Goal: Task Accomplishment & Management: Use online tool/utility

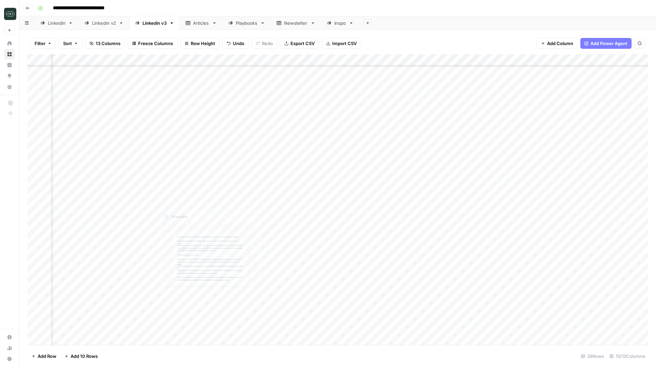
scroll to position [54, 150]
click at [109, 336] on div "Add Column" at bounding box center [337, 199] width 620 height 291
click at [125, 326] on textarea at bounding box center [128, 328] width 154 height 9
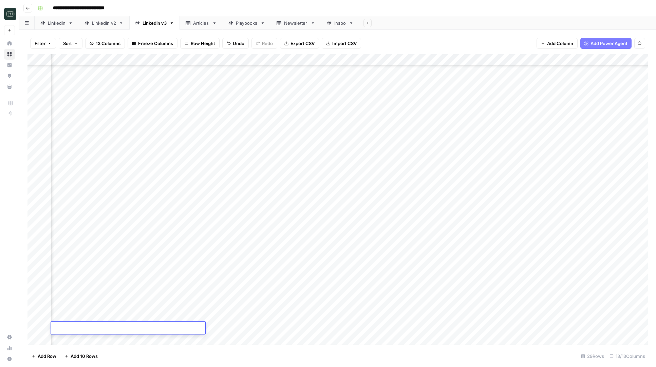
click at [145, 366] on footer "Add Row Add 10 Rows 29 Rows 13/13 Columns" at bounding box center [337, 356] width 620 height 22
click at [137, 330] on div "Add Column" at bounding box center [337, 199] width 620 height 291
type textarea "**********"
click at [321, 326] on div "Add Column" at bounding box center [337, 199] width 620 height 291
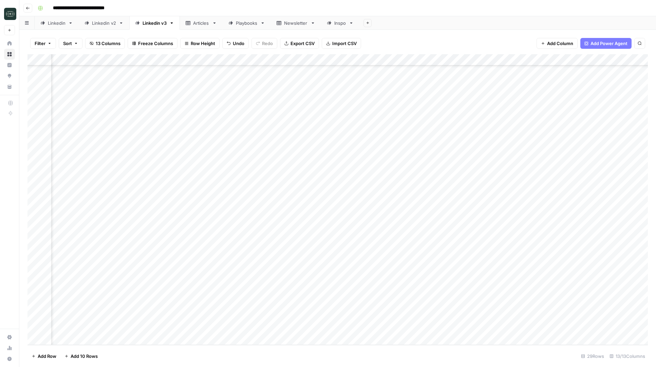
click at [321, 326] on div "Add Column" at bounding box center [337, 199] width 620 height 291
click at [317, 343] on button "Medium ( 120-200 words)" at bounding box center [325, 339] width 60 height 8
click at [372, 329] on div "Add Column" at bounding box center [337, 199] width 620 height 291
click at [425, 306] on div "Add Column" at bounding box center [337, 199] width 620 height 291
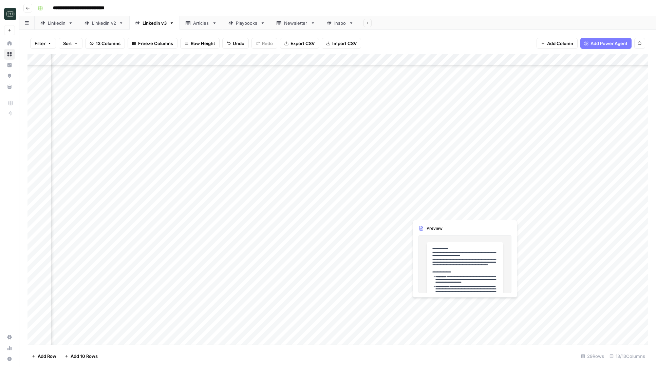
click at [425, 306] on div "Add Column" at bounding box center [337, 199] width 620 height 291
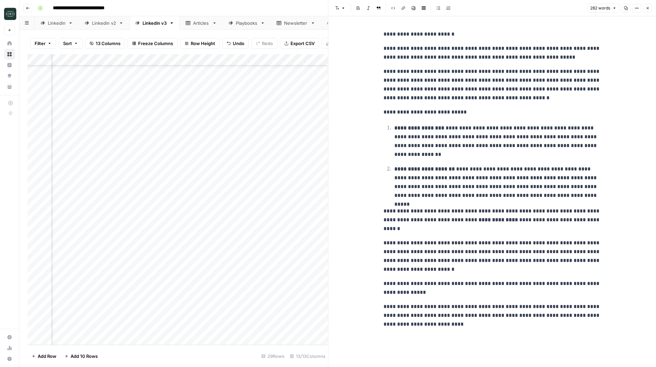
click at [648, 11] on button "Close" at bounding box center [647, 8] width 9 height 9
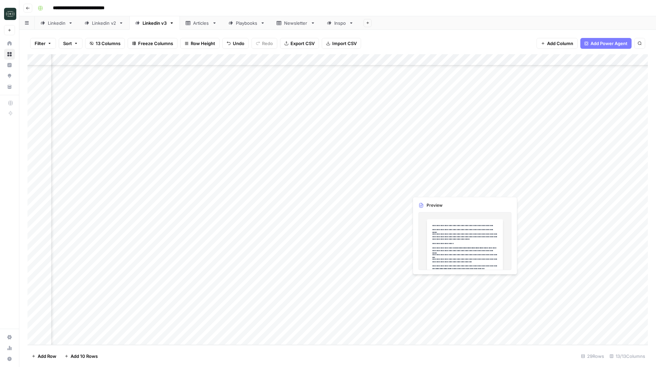
click at [438, 283] on div "Add Column" at bounding box center [337, 199] width 620 height 291
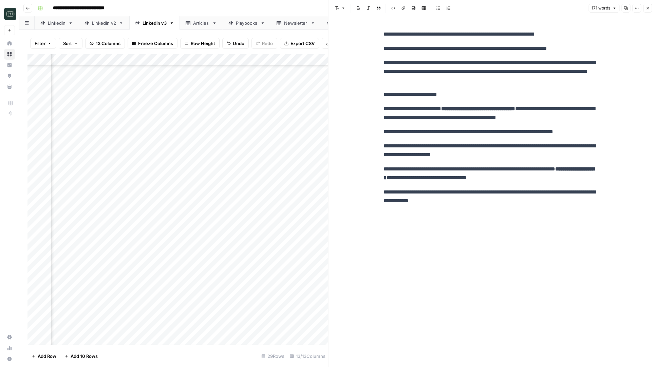
click at [645, 9] on icon "button" at bounding box center [647, 8] width 4 height 4
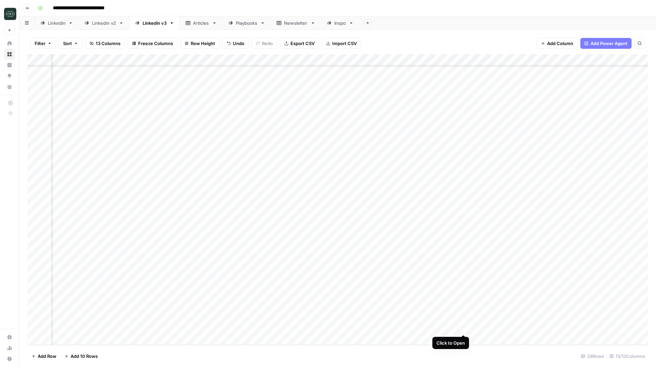
click at [463, 328] on div "Add Column" at bounding box center [337, 199] width 620 height 291
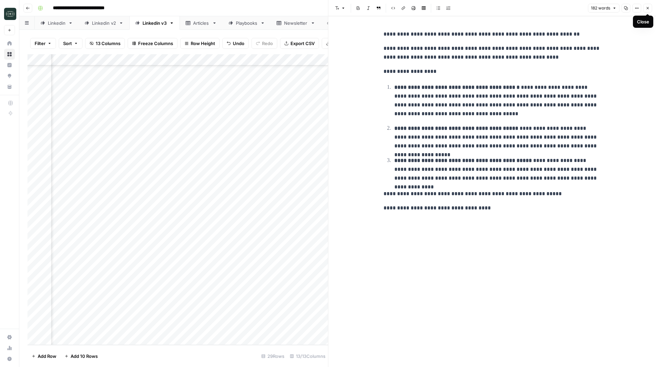
click at [645, 9] on icon "button" at bounding box center [647, 8] width 4 height 4
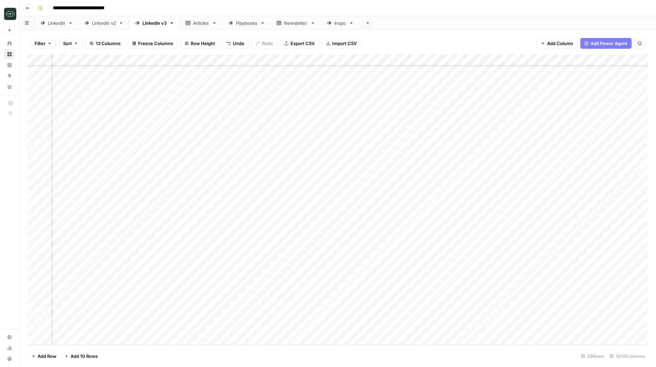
click at [203, 329] on div "Add Column" at bounding box center [337, 199] width 620 height 291
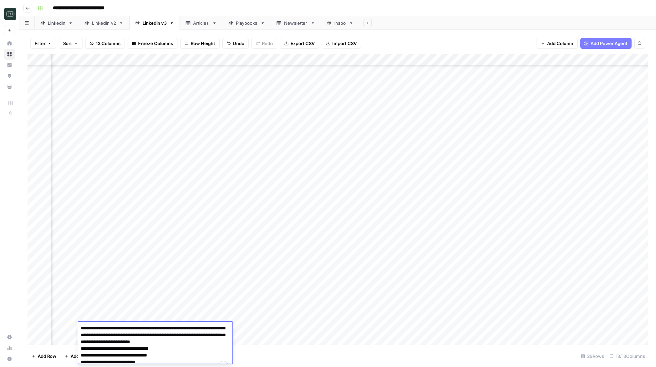
scroll to position [10, 0]
click at [256, 358] on footer "Add Row Add 10 Rows 29 Rows 13/13 Columns" at bounding box center [337, 356] width 620 height 22
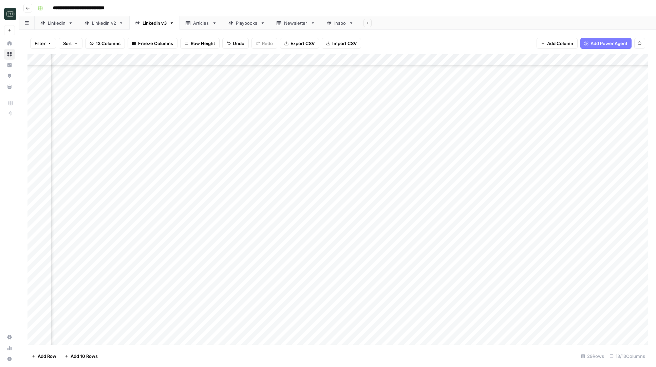
click at [205, 344] on div "Add Column" at bounding box center [337, 199] width 620 height 291
type textarea "**********"
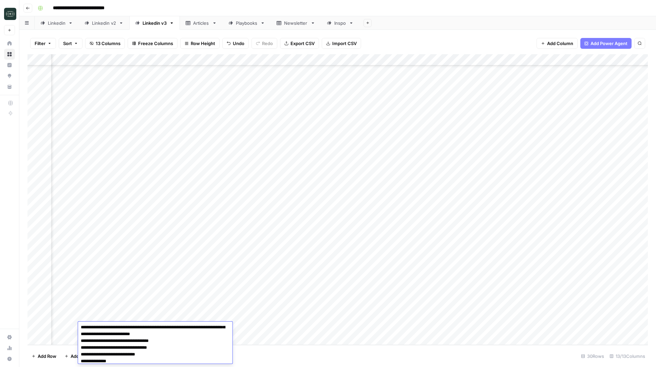
click at [312, 349] on footer "Add Row Add 10 Rows 30 Rows 13/13 Columns" at bounding box center [337, 356] width 620 height 22
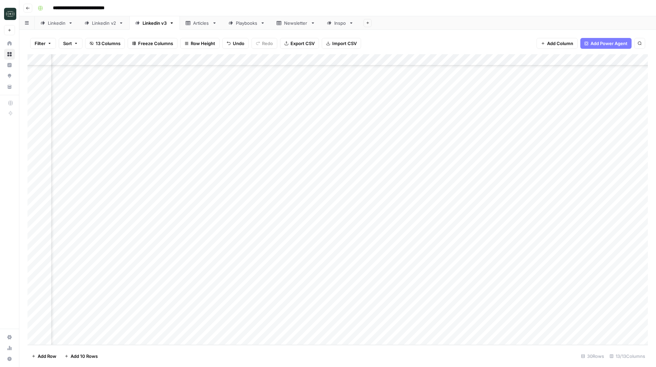
click at [320, 327] on div "Add Column" at bounding box center [337, 199] width 620 height 291
click at [313, 355] on button "Short ( 50-100 words)" at bounding box center [320, 354] width 51 height 8
click at [367, 330] on div "Add Column" at bounding box center [337, 199] width 620 height 291
click at [444, 318] on div "Add Column" at bounding box center [337, 199] width 620 height 291
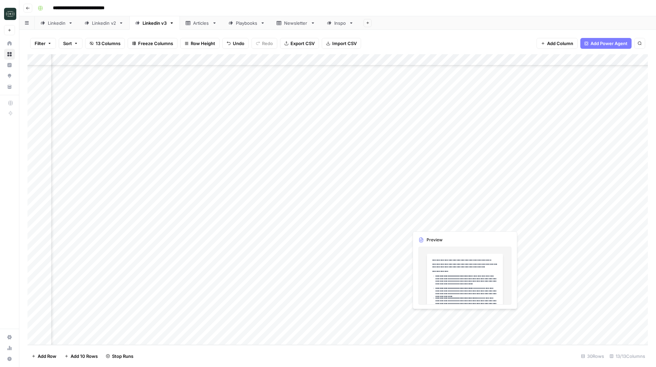
click at [444, 318] on div "Add Column" at bounding box center [337, 199] width 620 height 291
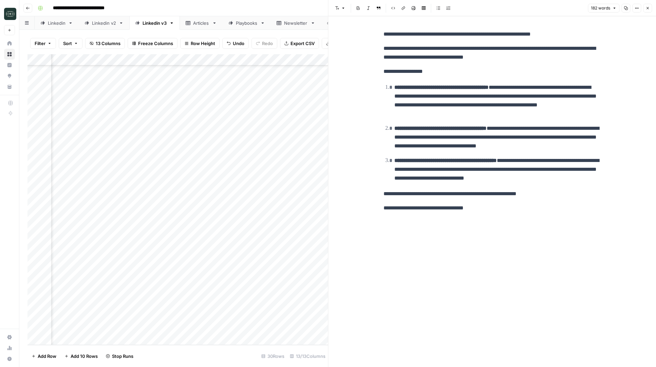
click at [468, 197] on p "**********" at bounding box center [491, 194] width 217 height 9
click at [432, 222] on span "Shortcuts" at bounding box center [431, 221] width 19 height 6
click at [440, 255] on span "Make more concise" at bounding box center [454, 255] width 42 height 7
click at [646, 6] on icon "button" at bounding box center [647, 8] width 4 height 4
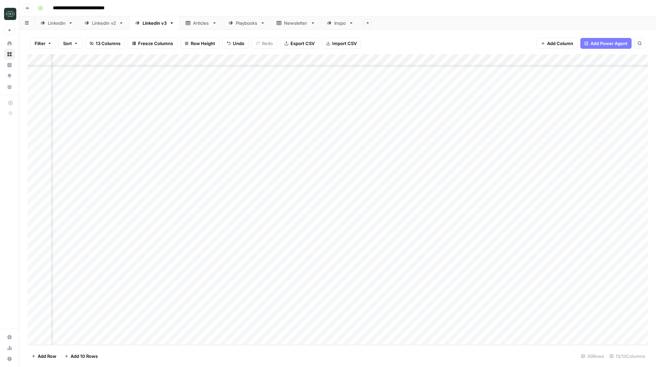
scroll to position [77, 160]
click at [321, 329] on div "Add Column" at bounding box center [337, 199] width 620 height 291
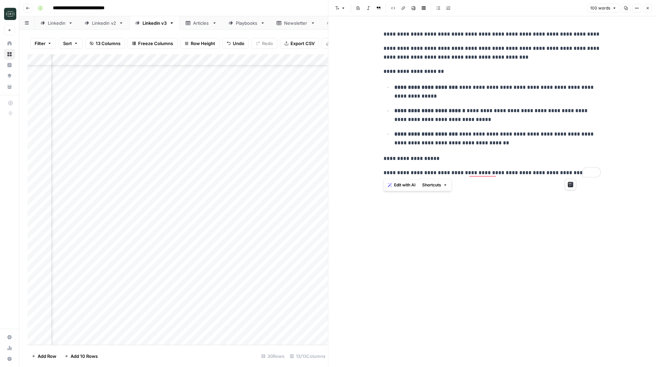
drag, startPoint x: 571, startPoint y: 173, endPoint x: 383, endPoint y: 26, distance: 238.9
click at [383, 26] on div "**********" at bounding box center [491, 191] width 225 height 351
click at [389, 51] on p "**********" at bounding box center [491, 53] width 217 height 18
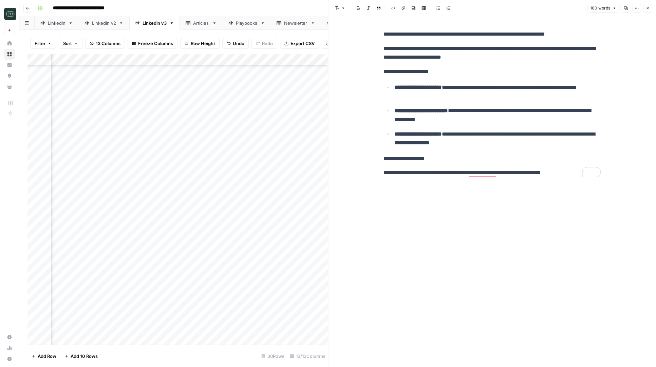
click at [648, 10] on icon "button" at bounding box center [647, 8] width 4 height 4
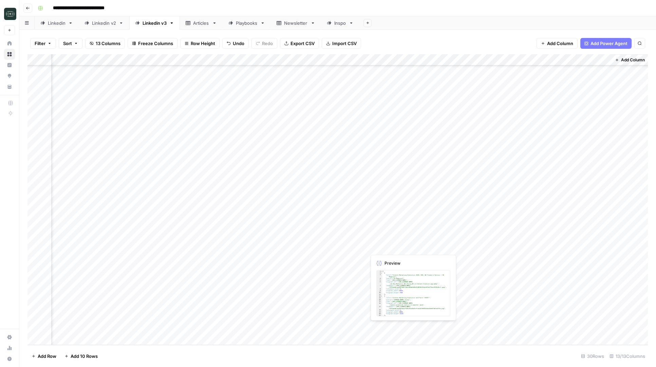
click at [404, 329] on div "Add Column" at bounding box center [337, 199] width 620 height 291
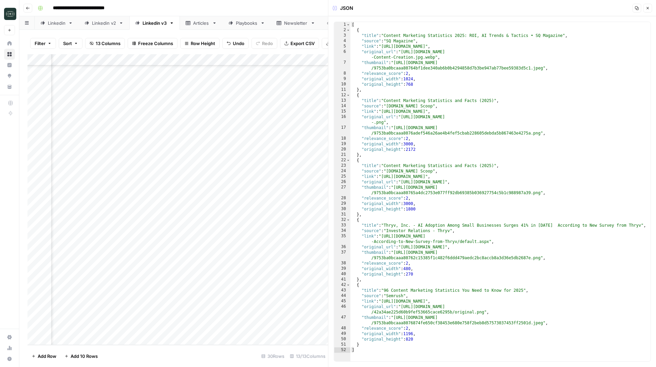
click at [644, 5] on button "Close" at bounding box center [647, 8] width 9 height 9
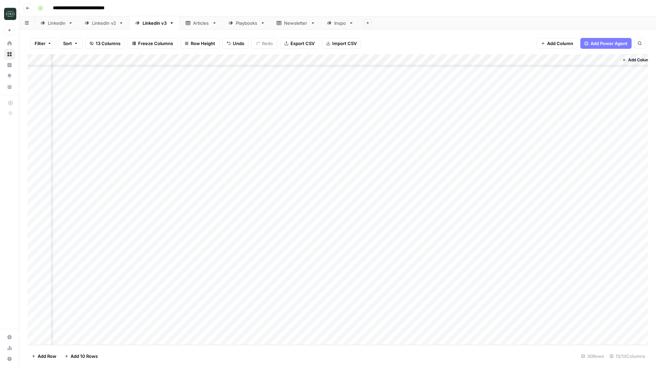
scroll to position [77, 329]
click at [501, 331] on div "Add Column" at bounding box center [337, 199] width 620 height 291
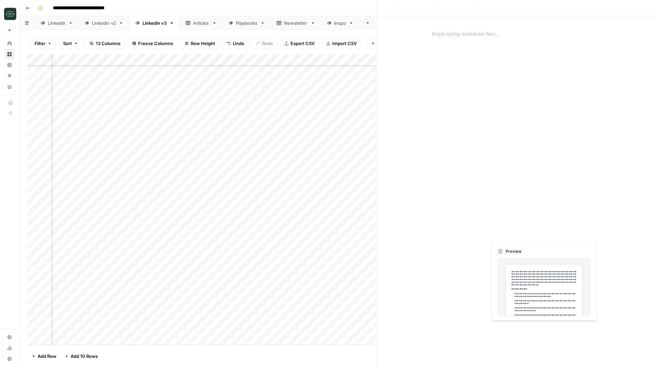
scroll to position [77, 324]
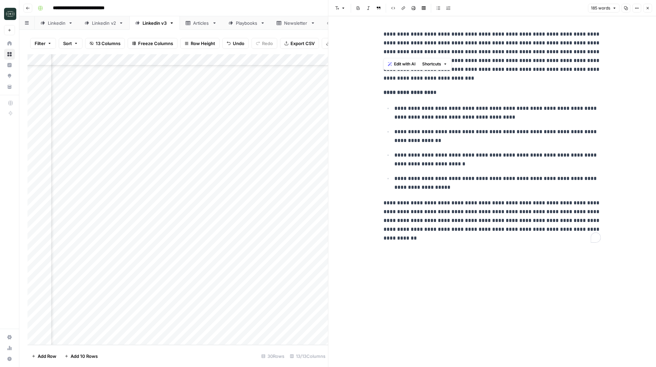
drag, startPoint x: 399, startPoint y: 45, endPoint x: 378, endPoint y: 36, distance: 23.4
click at [378, 36] on div "**********" at bounding box center [492, 191] width 328 height 351
click at [647, 10] on button "Close" at bounding box center [647, 8] width 9 height 9
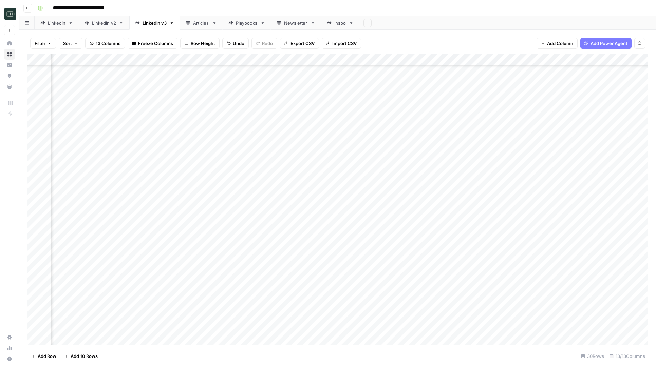
scroll to position [77, 0]
click at [70, 338] on div "Add Column" at bounding box center [337, 199] width 620 height 291
click at [84, 337] on div "Add Column" at bounding box center [337, 199] width 620 height 291
click at [77, 338] on div "Add Column" at bounding box center [337, 199] width 620 height 291
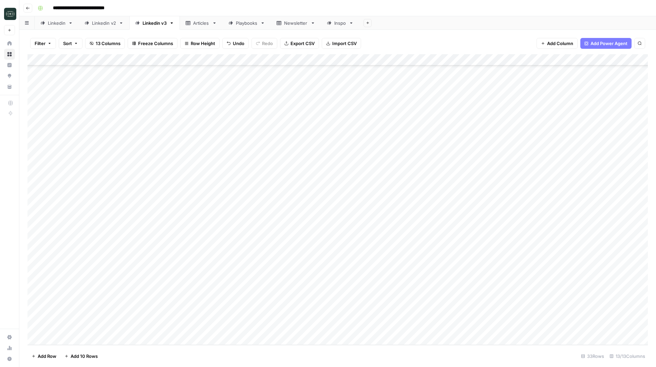
click at [26, 8] on icon "button" at bounding box center [27, 8] width 3 height 3
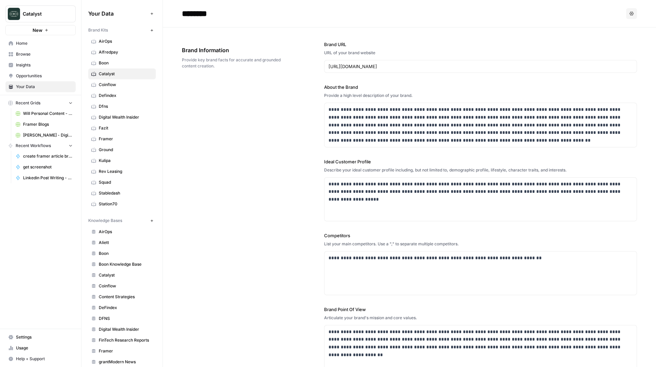
click at [34, 41] on span "Home" at bounding box center [44, 43] width 57 height 6
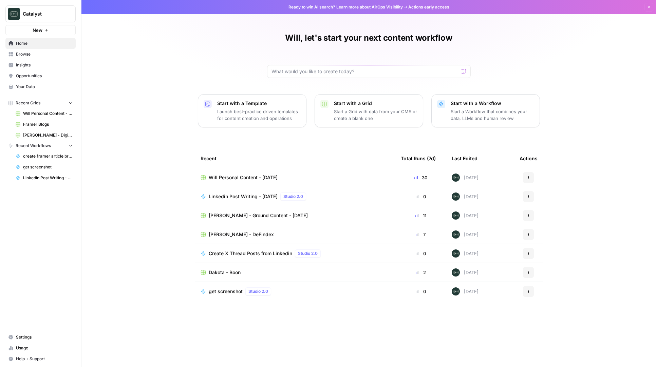
click at [243, 236] on span "[PERSON_NAME] - DeFindex" at bounding box center [241, 234] width 65 height 7
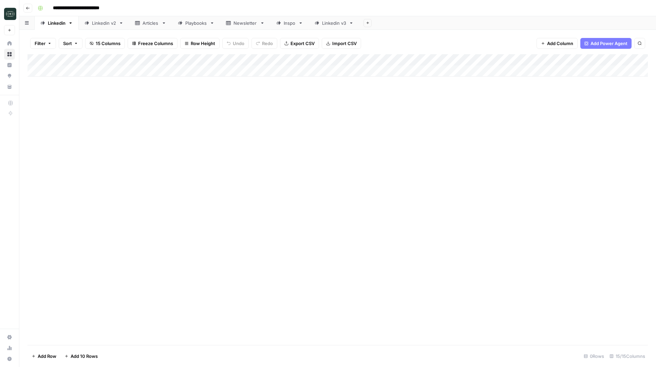
click at [336, 27] on link "Linkedin v3" at bounding box center [334, 23] width 51 height 14
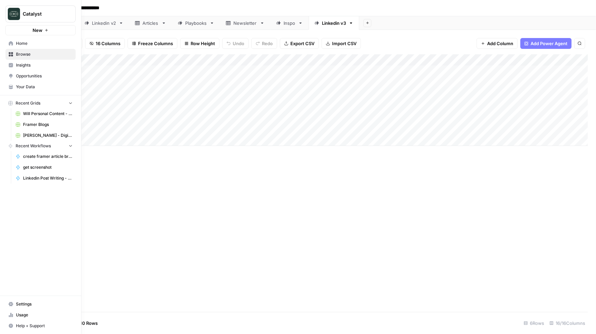
click at [10, 41] on icon at bounding box center [11, 43] width 4 height 4
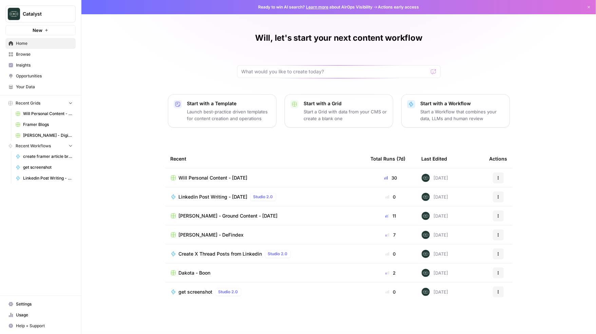
click at [22, 55] on span "Browse" at bounding box center [44, 54] width 57 height 6
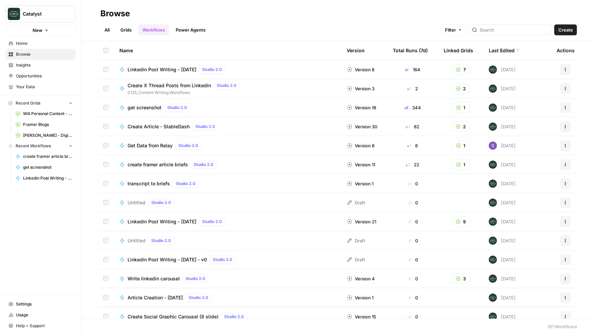
click at [127, 33] on link "Grids" at bounding box center [125, 29] width 19 height 11
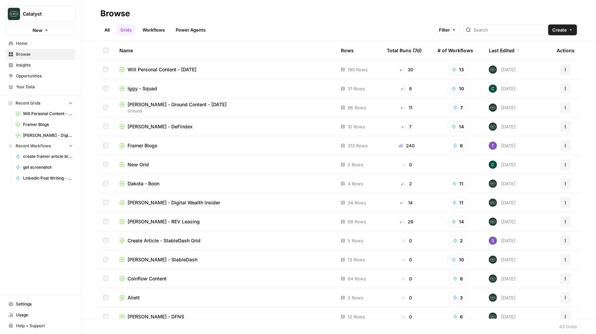
click at [161, 279] on span "Coinflow Content" at bounding box center [147, 278] width 39 height 7
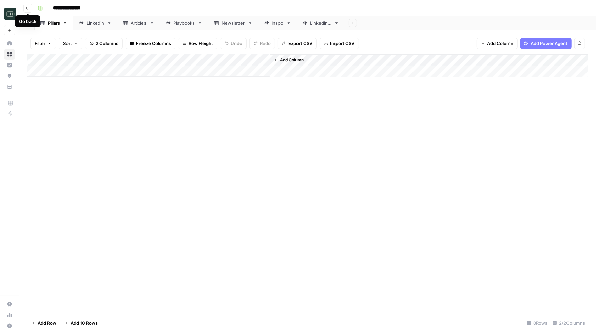
click at [27, 7] on icon "button" at bounding box center [28, 8] width 4 height 4
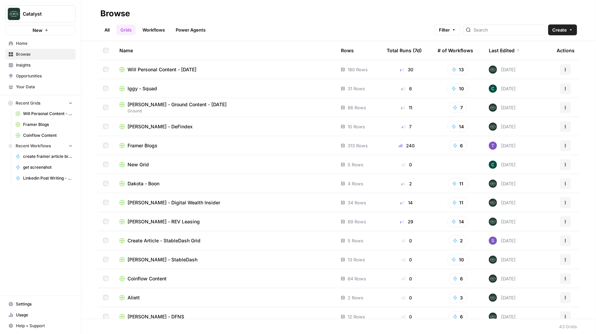
click at [159, 202] on span "[PERSON_NAME] - Digital Wealth Insider" at bounding box center [174, 202] width 93 height 7
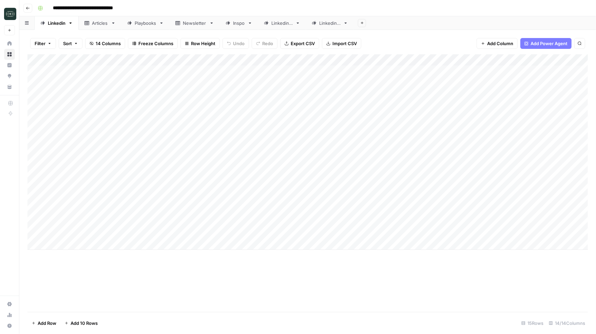
click at [103, 26] on div "Articles" at bounding box center [100, 23] width 16 height 7
click at [144, 24] on div "Playbooks" at bounding box center [146, 23] width 22 height 7
click at [189, 22] on div "Newsletter" at bounding box center [195, 23] width 24 height 7
click at [336, 24] on div "Linkedin 3" at bounding box center [329, 23] width 21 height 7
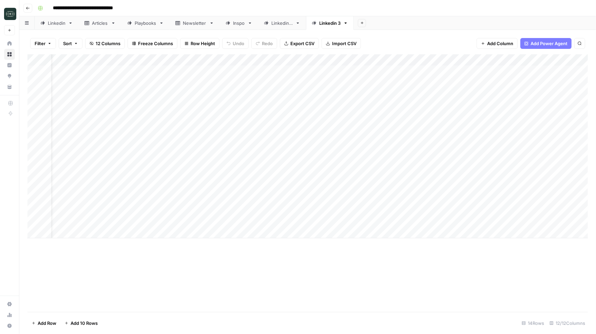
click at [181, 232] on div "Add Column" at bounding box center [307, 146] width 560 height 184
click at [163, 223] on div "Add Column" at bounding box center [307, 151] width 560 height 195
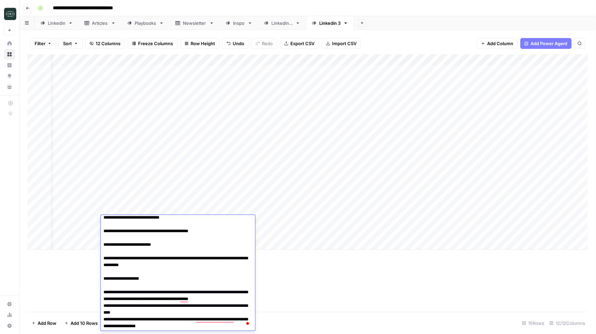
scroll to position [4, 0]
click at [367, 295] on div "Add Column" at bounding box center [307, 182] width 560 height 257
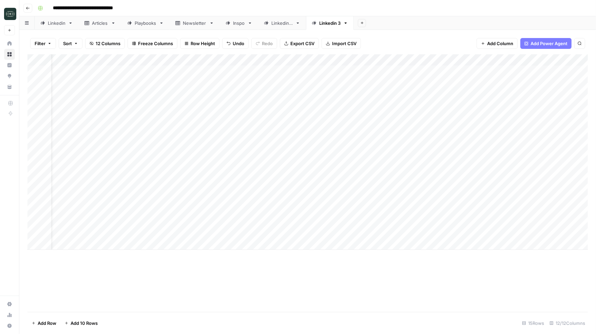
click at [324, 223] on div "Add Column" at bounding box center [307, 151] width 560 height 195
click at [396, 273] on div "Add Column" at bounding box center [307, 182] width 560 height 257
click at [124, 226] on div "Add Column" at bounding box center [307, 151] width 560 height 195
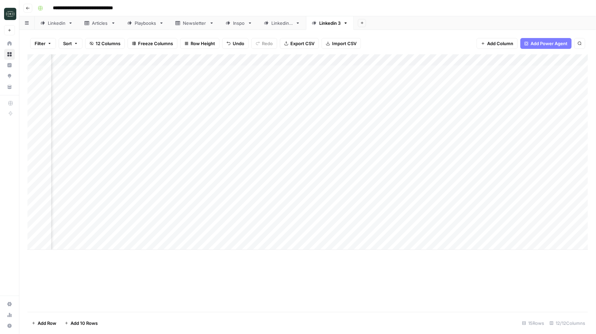
click at [124, 226] on div "Add Column" at bounding box center [307, 151] width 560 height 195
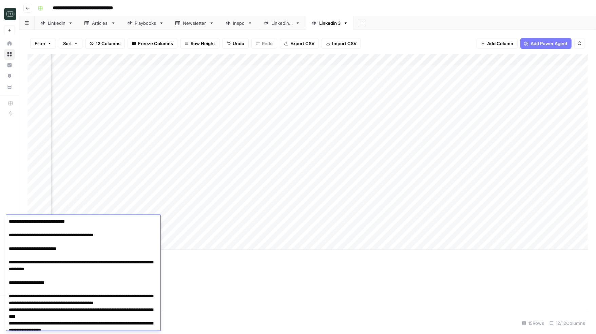
scroll to position [4, 0]
click at [199, 273] on div "Add Column" at bounding box center [307, 182] width 560 height 257
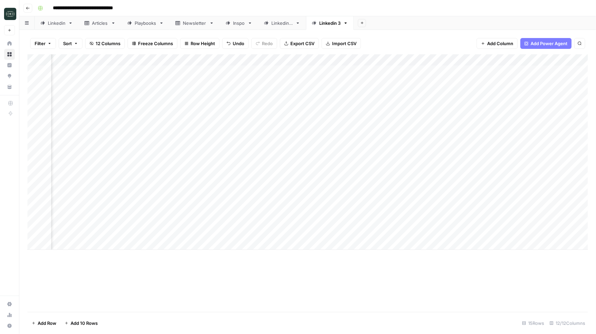
click at [130, 232] on div "Add Column" at bounding box center [307, 151] width 560 height 195
click at [114, 235] on div "Add Column" at bounding box center [307, 151] width 560 height 195
type textarea "**********"
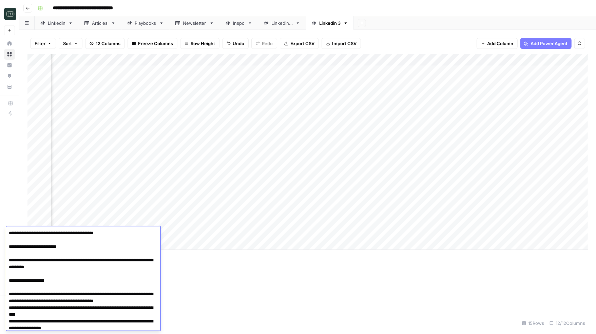
click at [221, 278] on div "Add Column" at bounding box center [307, 182] width 560 height 257
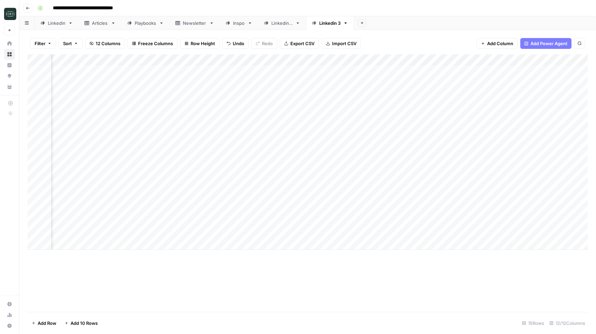
click at [247, 234] on div "Add Column" at bounding box center [307, 151] width 560 height 195
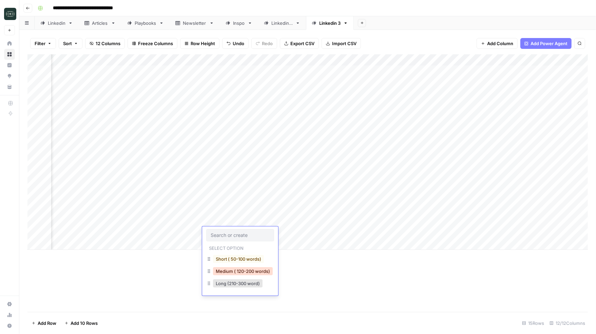
click at [243, 269] on button "Medium ( 120-200 words)" at bounding box center [243, 271] width 60 height 8
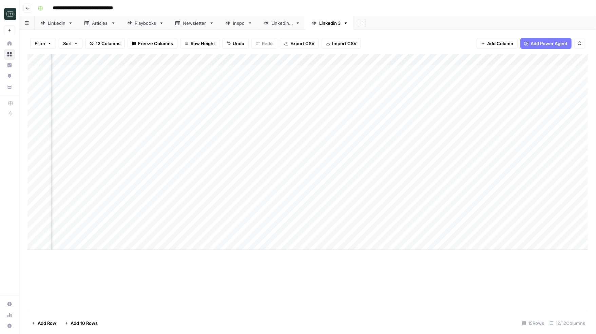
click at [297, 233] on div "Add Column" at bounding box center [307, 151] width 560 height 195
click at [245, 221] on div "Add Column" at bounding box center [307, 151] width 560 height 195
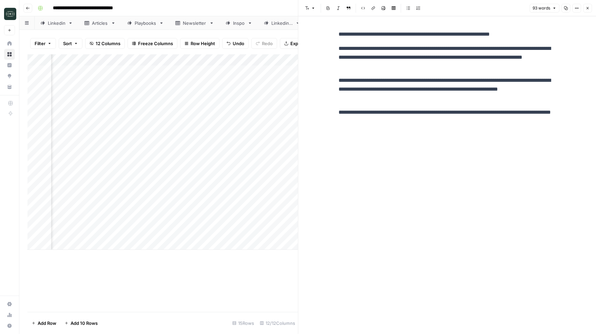
click at [588, 9] on icon "button" at bounding box center [587, 8] width 2 height 2
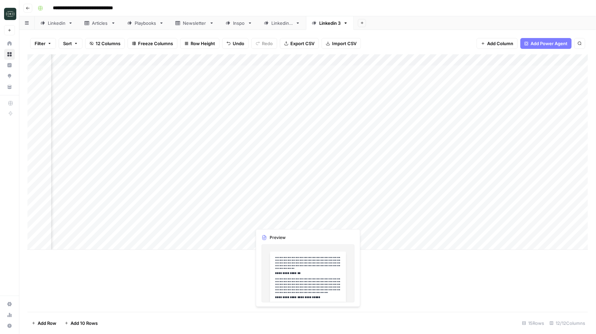
click at [279, 219] on div "Add Column" at bounding box center [307, 151] width 560 height 195
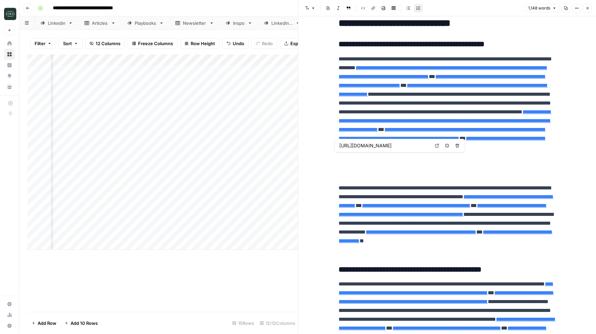
type input "[URL]"
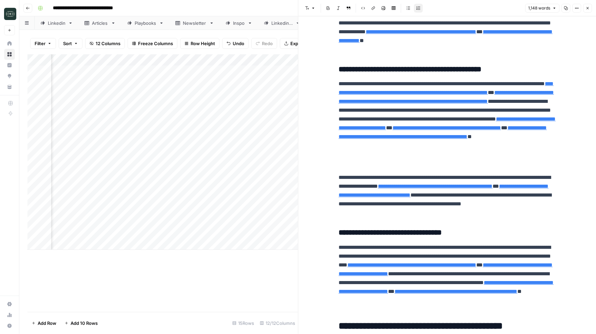
scroll to position [181, 0]
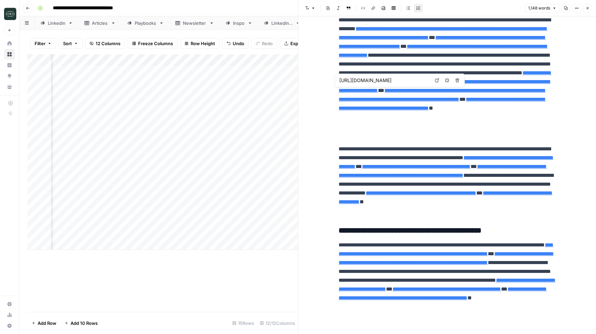
click at [587, 5] on button "Close" at bounding box center [587, 8] width 9 height 9
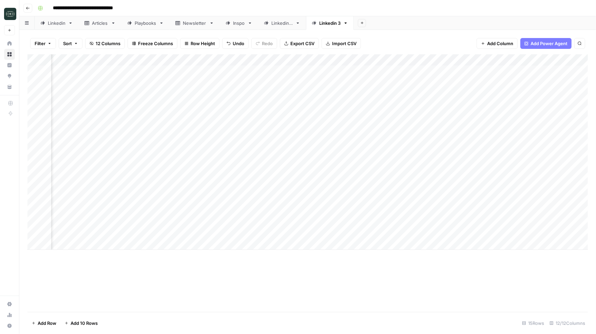
click at [405, 220] on div "Add Column" at bounding box center [307, 151] width 560 height 195
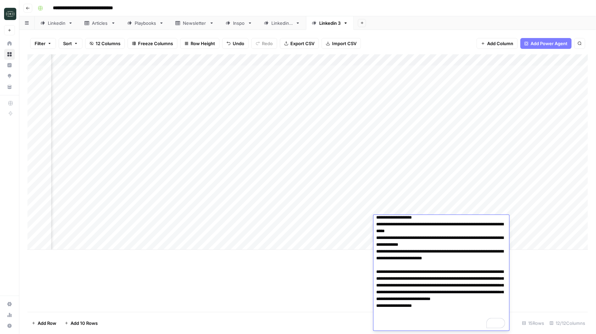
scroll to position [99, 0]
click at [456, 40] on div "Filter Sort 12 Columns Freeze Columns Row Height Undo Redo Export CSV Import CS…" at bounding box center [307, 44] width 560 height 22
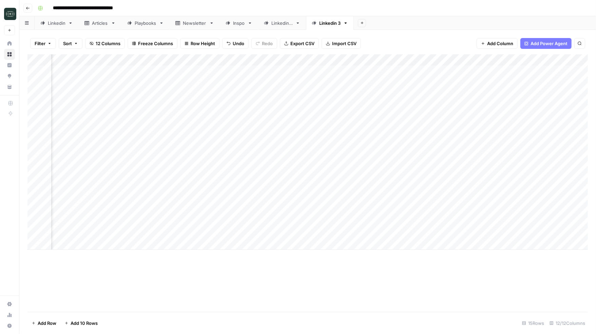
click at [482, 59] on div "Add Column" at bounding box center [307, 151] width 560 height 195
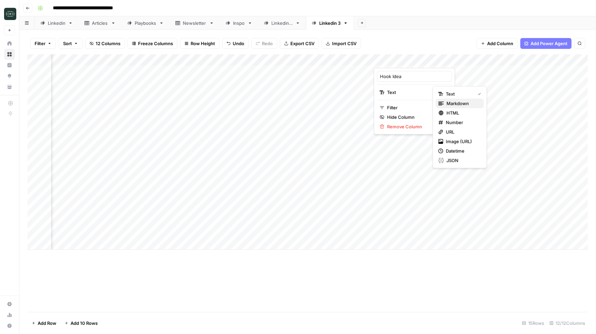
click at [449, 106] on span "Markdown" at bounding box center [462, 103] width 32 height 7
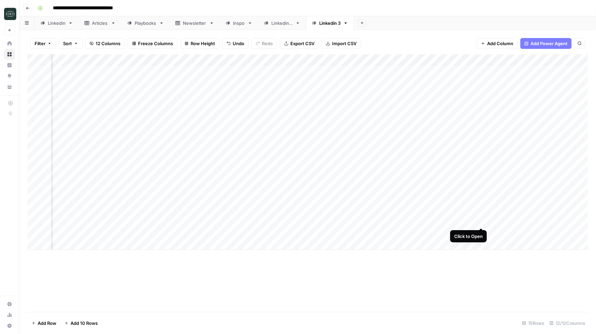
click at [482, 220] on div "Add Column" at bounding box center [307, 151] width 560 height 195
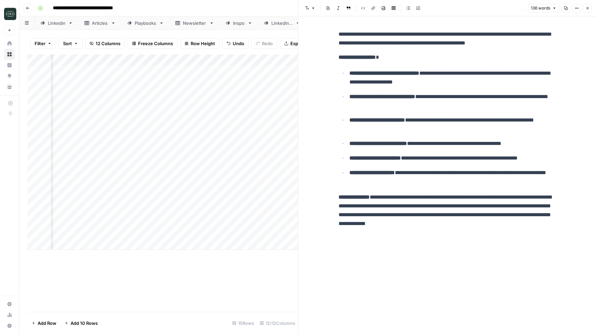
click at [513, 34] on p "**********" at bounding box center [447, 39] width 217 height 18
click at [515, 34] on p "**********" at bounding box center [447, 39] width 217 height 18
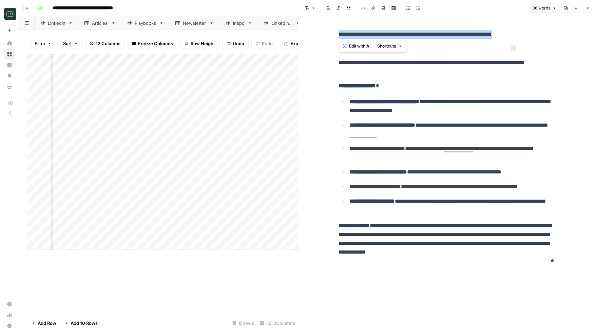
drag, startPoint x: 339, startPoint y: 35, endPoint x: 517, endPoint y: 32, distance: 178.1
click at [517, 32] on p "**********" at bounding box center [447, 34] width 217 height 9
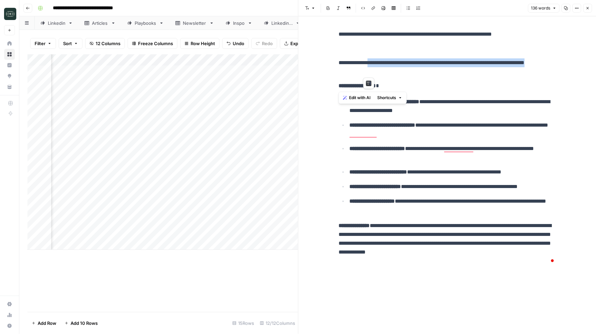
drag, startPoint x: 373, startPoint y: 62, endPoint x: 382, endPoint y: 77, distance: 17.3
click at [382, 77] on div "**********" at bounding box center [446, 147] width 225 height 241
click at [379, 101] on strong "**********" at bounding box center [384, 101] width 70 height 5
click at [589, 10] on button "Close" at bounding box center [587, 8] width 9 height 9
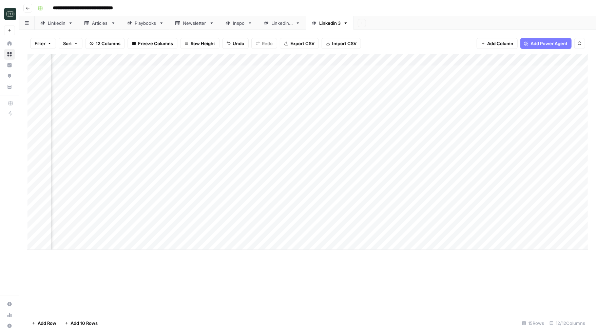
click at [245, 219] on div "Add Column" at bounding box center [307, 151] width 560 height 195
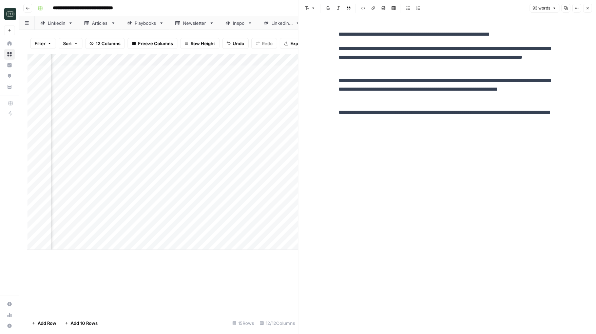
click at [380, 36] on p "**********" at bounding box center [447, 34] width 217 height 9
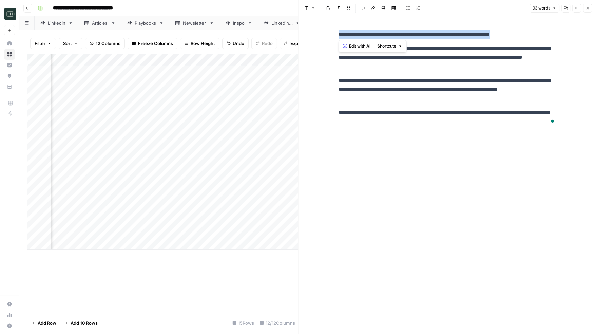
click at [380, 36] on p "**********" at bounding box center [447, 34] width 217 height 9
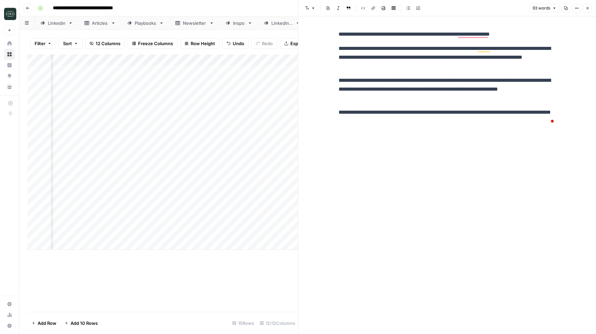
click at [396, 134] on div "**********" at bounding box center [446, 174] width 225 height 317
click at [588, 9] on icon "button" at bounding box center [587, 8] width 4 height 4
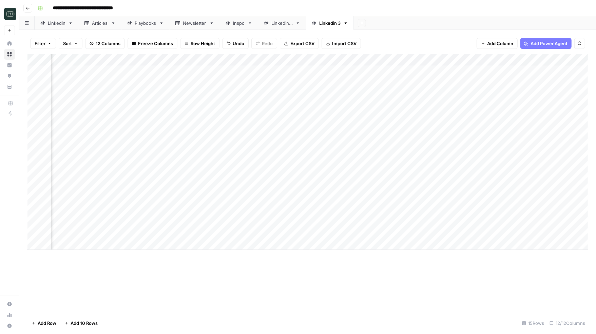
scroll to position [0, 150]
click at [101, 224] on div "Add Column" at bounding box center [307, 151] width 560 height 195
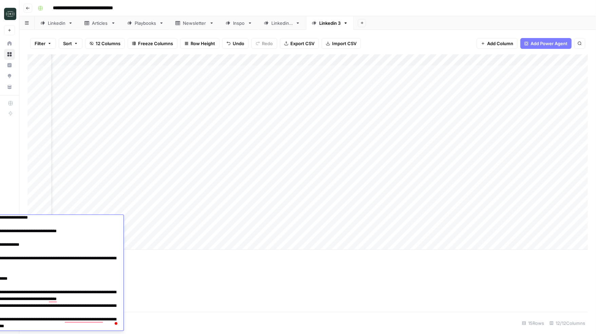
scroll to position [0, 20]
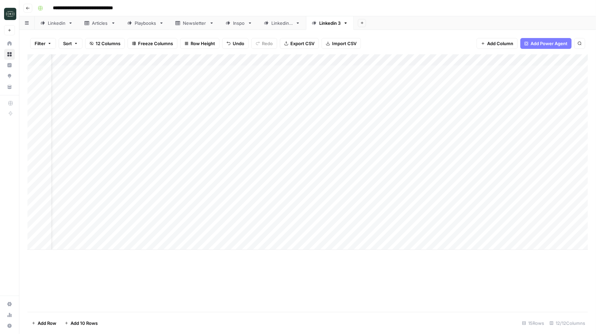
click at [191, 277] on div "Add Column" at bounding box center [307, 182] width 560 height 257
click at [183, 221] on div "Add Column" at bounding box center [307, 151] width 560 height 195
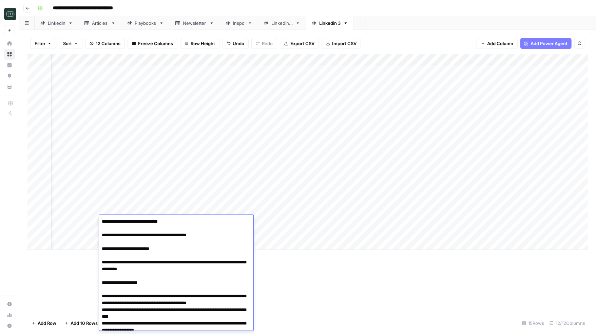
click at [183, 221] on textarea "**********" at bounding box center [176, 276] width 154 height 118
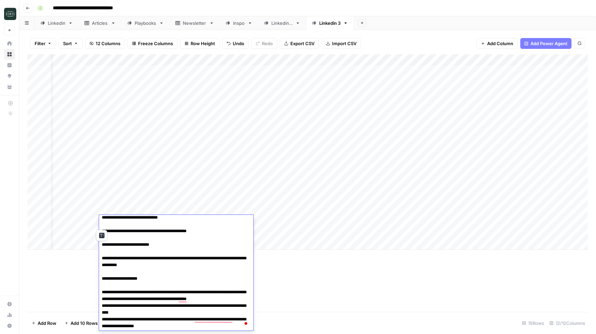
scroll to position [0, 0]
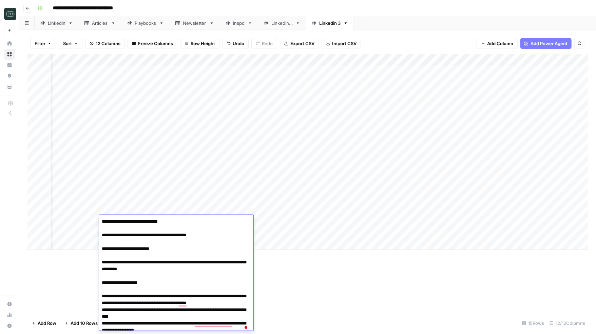
click at [102, 223] on textarea "**********" at bounding box center [176, 276] width 154 height 118
type textarea "**********"
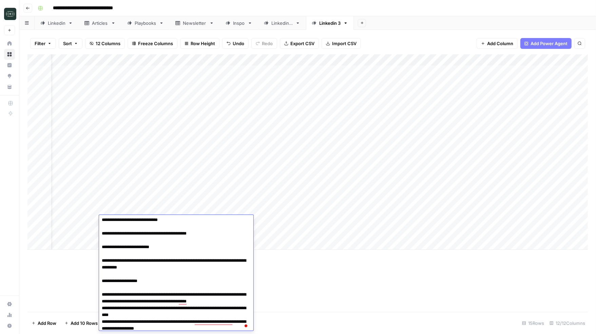
scroll to position [4, 0]
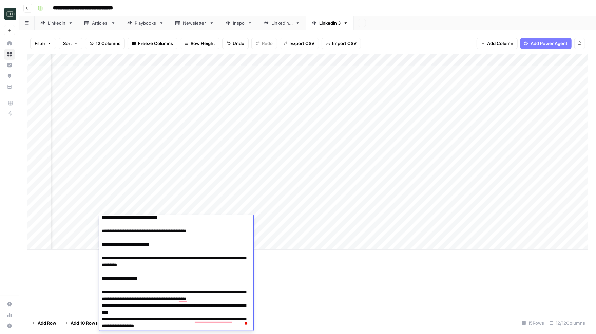
click at [310, 275] on div "Add Column" at bounding box center [307, 182] width 560 height 257
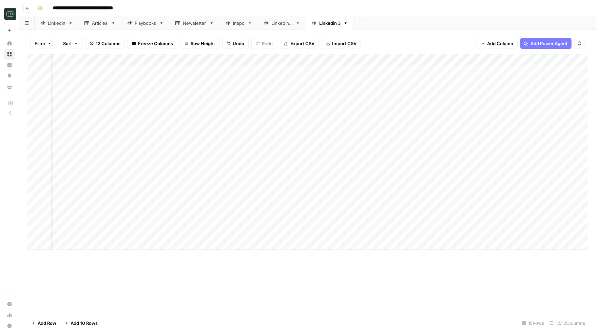
click at [179, 167] on div "Add Column" at bounding box center [307, 151] width 560 height 195
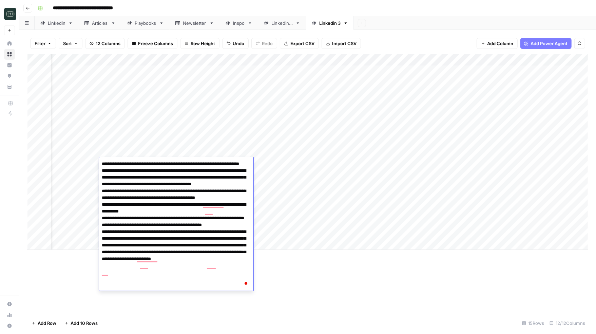
click at [148, 286] on textarea "To enrich screen reader interactions, please activate Accessibility in Grammarl…" at bounding box center [176, 225] width 154 height 132
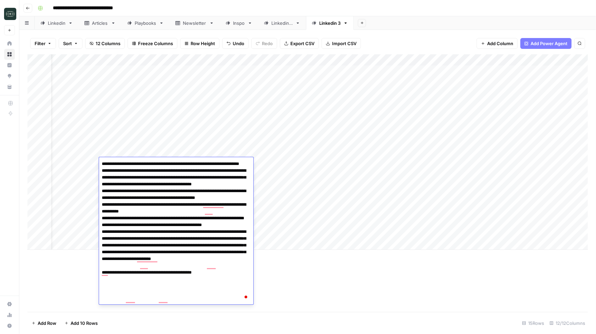
type textarea "**********"
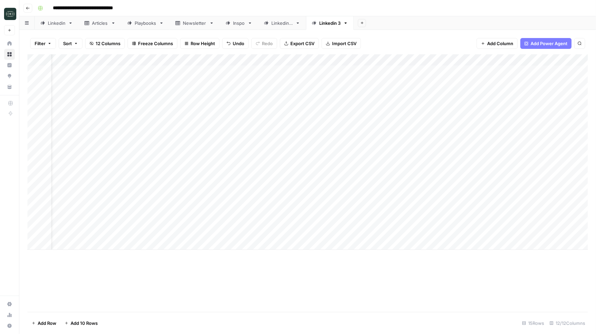
click at [181, 173] on div "Add Column" at bounding box center [307, 151] width 560 height 195
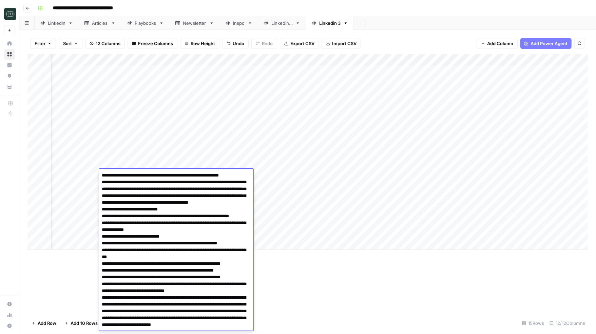
click at [181, 173] on textarea "To enrich screen reader interactions, please activate Accessibility in Grammarl…" at bounding box center [176, 264] width 154 height 186
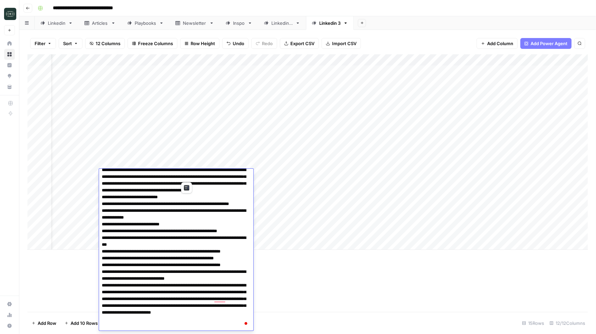
scroll to position [12, 0]
click at [194, 294] on textarea "To enrich screen reader interactions, please activate Accessibility in Grammarl…" at bounding box center [176, 244] width 154 height 172
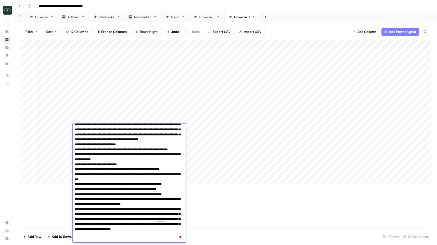
scroll to position [0, 0]
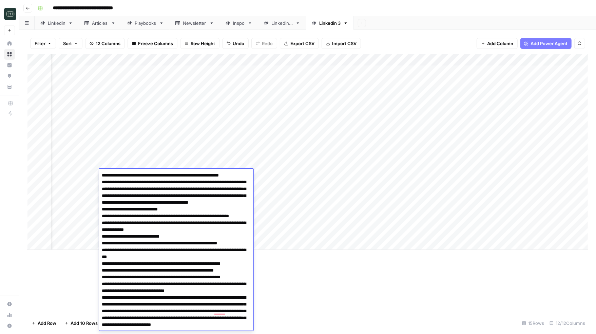
click at [302, 295] on div "Add Column" at bounding box center [307, 182] width 560 height 257
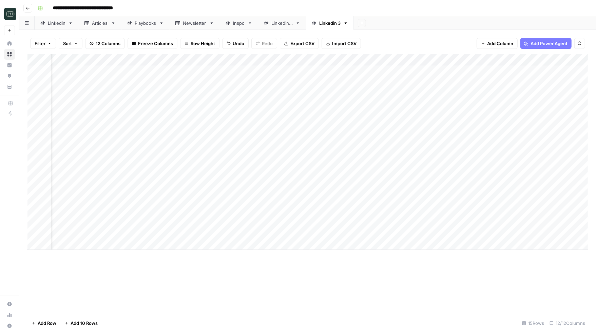
click at [437, 60] on div "Add Column" at bounding box center [307, 151] width 560 height 195
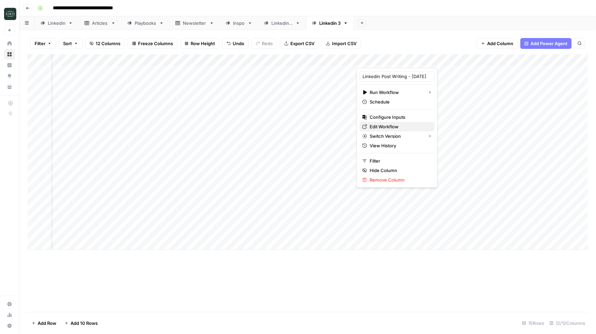
click at [390, 129] on span "Edit Workflow" at bounding box center [399, 126] width 59 height 7
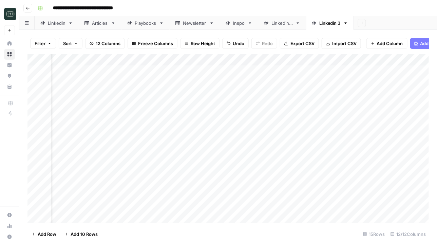
scroll to position [0, 21]
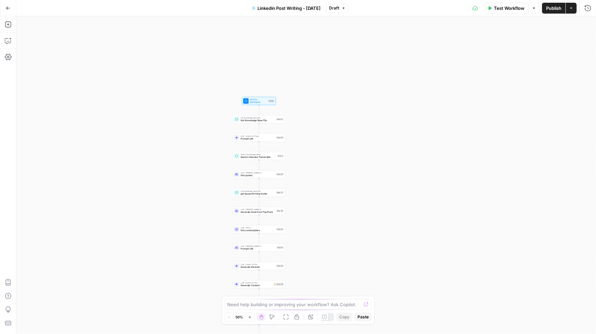
drag, startPoint x: 374, startPoint y: 115, endPoint x: 327, endPoint y: 234, distance: 128.0
click at [327, 234] on div "Workflow Set Inputs Inputs Get Knowledge Base File Get Knowledge Base File Step…" at bounding box center [306, 174] width 580 height 317
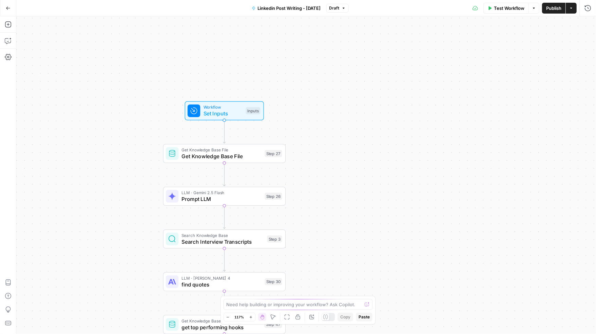
drag, startPoint x: 302, startPoint y: 132, endPoint x: 338, endPoint y: 195, distance: 73.4
click at [338, 195] on div "Workflow Set Inputs Inputs Get Knowledge Base File Get Knowledge Base File Step…" at bounding box center [306, 174] width 580 height 317
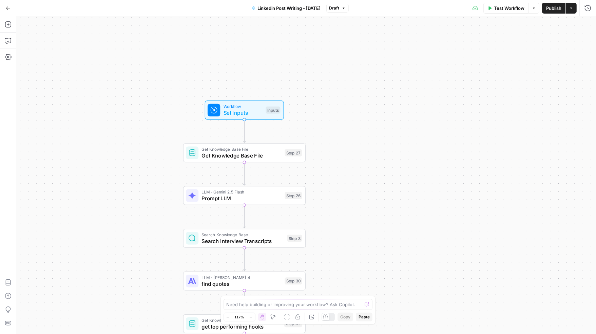
drag, startPoint x: 338, startPoint y: 195, endPoint x: 357, endPoint y: 185, distance: 21.7
click at [357, 185] on div "Workflow Set Inputs Inputs Get Knowledge Base File Get Knowledge Base File Step…" at bounding box center [306, 174] width 580 height 317
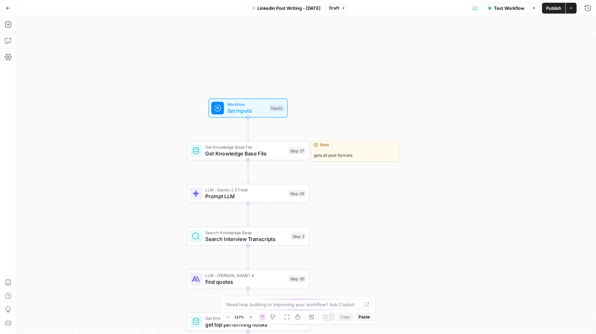
click at [219, 154] on span "Get Knowledge Base File" at bounding box center [246, 154] width 80 height 8
type input "Linkedin Formats"
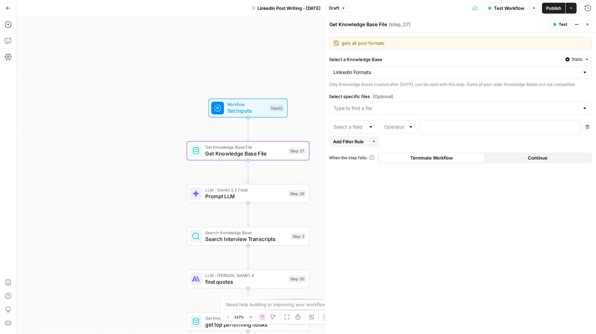
click at [172, 186] on div "Workflow Set Inputs Inputs Get Knowledge Base File Get Knowledge Base File Step…" at bounding box center [306, 174] width 580 height 317
click at [589, 25] on icon "button" at bounding box center [587, 24] width 4 height 4
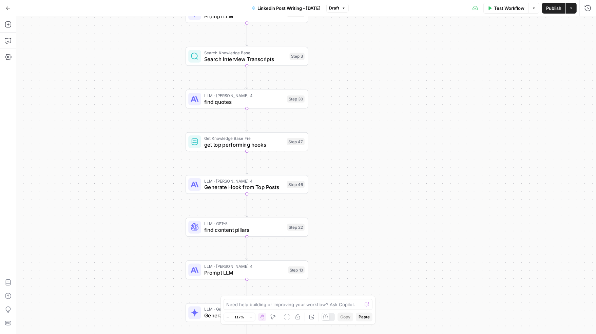
drag, startPoint x: 334, startPoint y: 255, endPoint x: 339, endPoint y: 98, distance: 157.1
click at [339, 98] on div "Workflow Set Inputs Inputs Get Knowledge Base File Get Knowledge Base File Step…" at bounding box center [306, 174] width 580 height 317
drag, startPoint x: 360, startPoint y: 205, endPoint x: 360, endPoint y: 120, distance: 84.1
click at [360, 120] on div "Workflow Set Inputs Inputs Get Knowledge Base File Get Knowledge Base File Step…" at bounding box center [306, 174] width 580 height 317
click at [263, 106] on span "Generate Hook from Top Posts" at bounding box center [244, 103] width 79 height 8
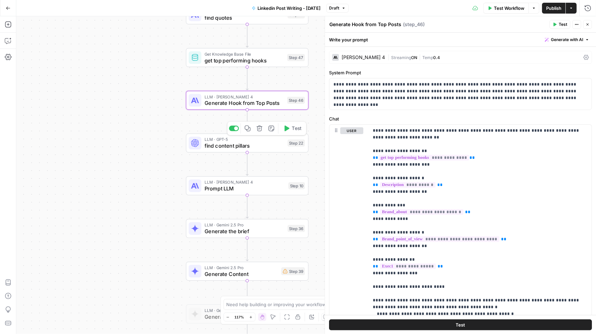
click at [245, 146] on span "find content pillars" at bounding box center [245, 146] width 80 height 8
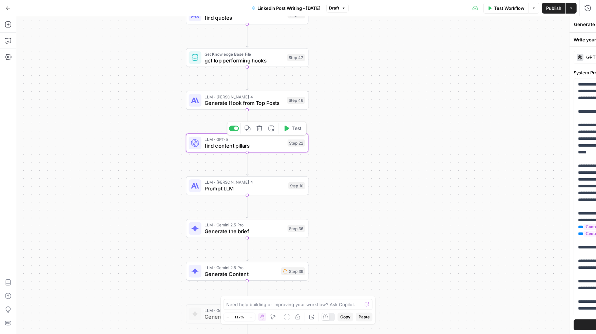
type textarea "find content pillars"
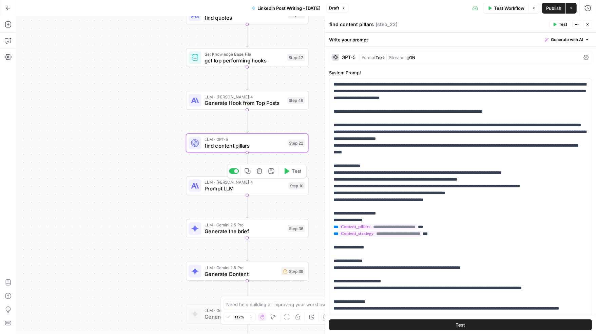
click at [226, 188] on span "Prompt LLM" at bounding box center [245, 189] width 81 height 8
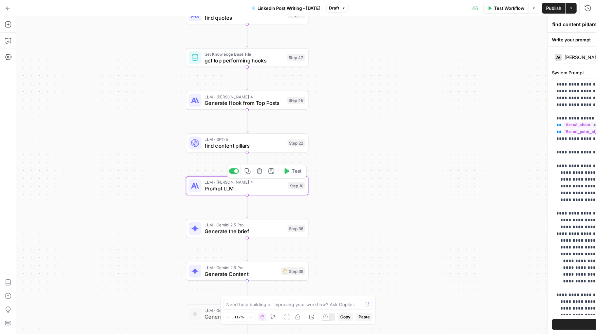
type textarea "Prompt LLM"
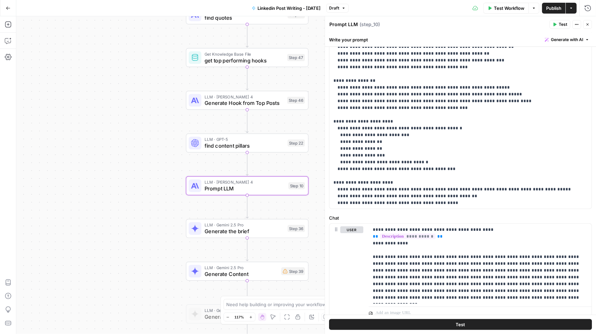
scroll to position [146, 0]
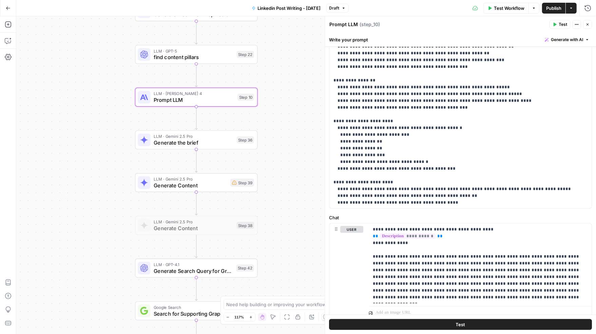
drag, startPoint x: 317, startPoint y: 254, endPoint x: 258, endPoint y: 165, distance: 106.7
click at [258, 165] on div "Workflow Set Inputs Inputs Get Knowledge Base File Get Knowledge Base File Step…" at bounding box center [306, 174] width 580 height 317
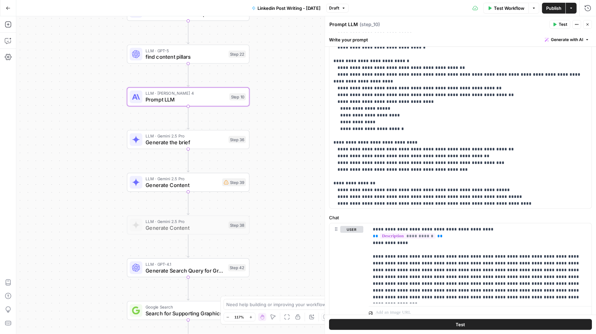
scroll to position [0, 0]
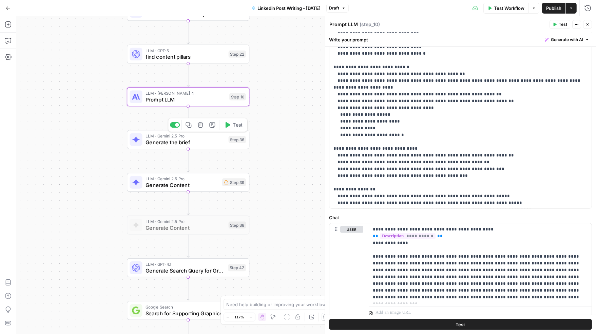
click at [168, 140] on span "Generate the brief" at bounding box center [186, 142] width 80 height 8
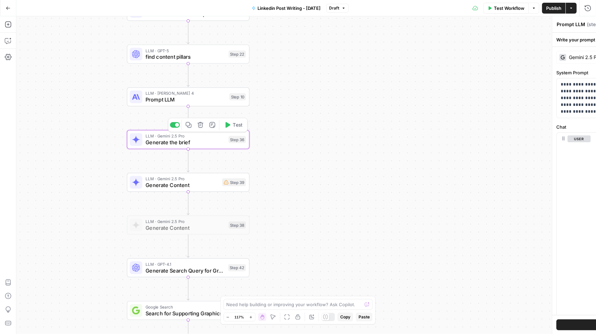
type textarea "Generate the brief"
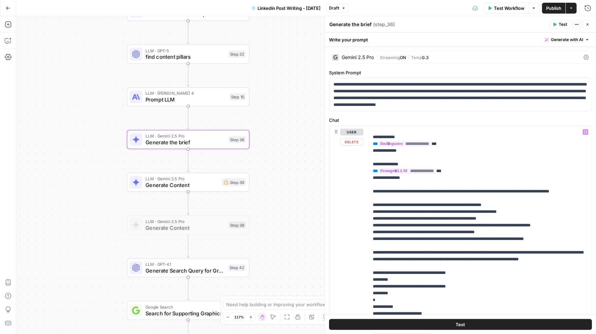
scroll to position [103, 0]
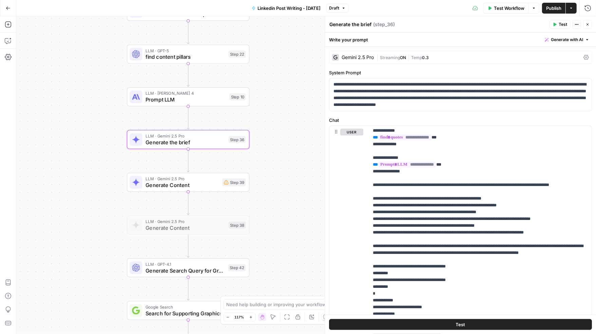
click at [201, 184] on span "Generate Content" at bounding box center [183, 185] width 74 height 8
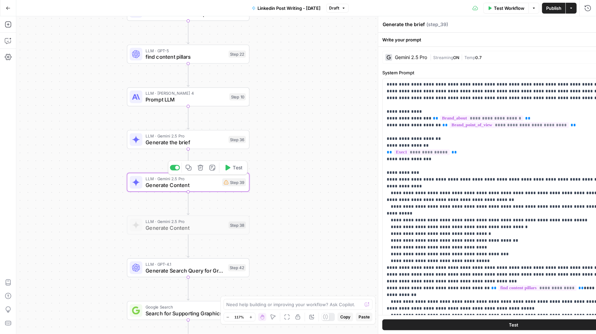
type textarea "Generate Content"
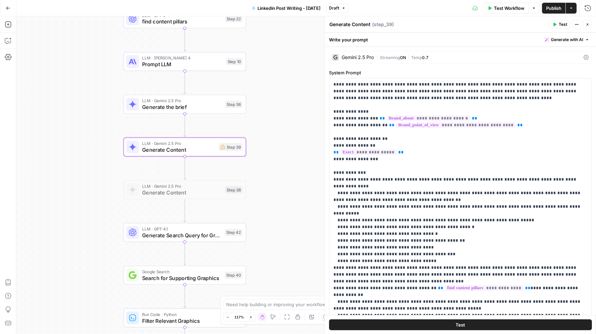
drag, startPoint x: 300, startPoint y: 257, endPoint x: 296, endPoint y: 218, distance: 39.6
click at [296, 219] on div "Workflow Set Inputs Inputs Get Knowledge Base File Get Knowledge Base File Step…" at bounding box center [306, 174] width 580 height 317
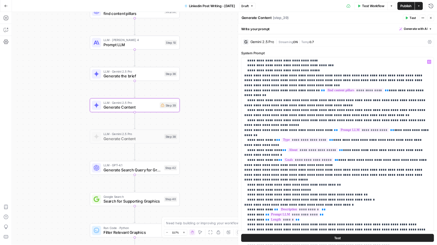
scroll to position [0, 0]
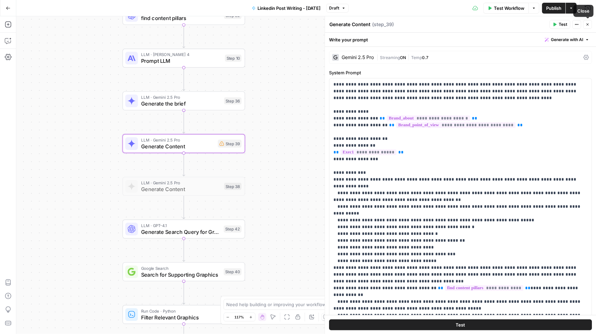
click at [590, 26] on button "Close" at bounding box center [587, 24] width 9 height 9
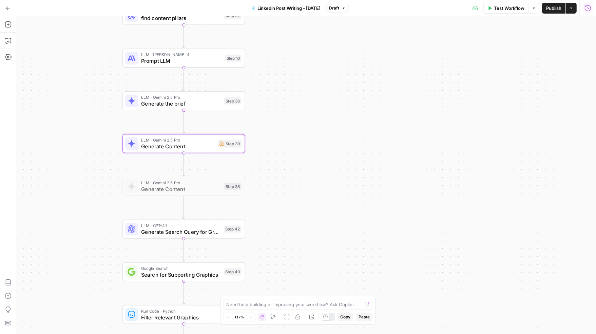
click at [587, 8] on icon "button" at bounding box center [587, 8] width 7 height 7
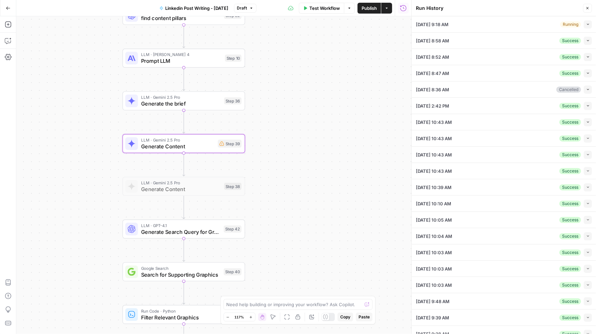
click at [588, 24] on icon "button" at bounding box center [588, 24] width 4 height 4
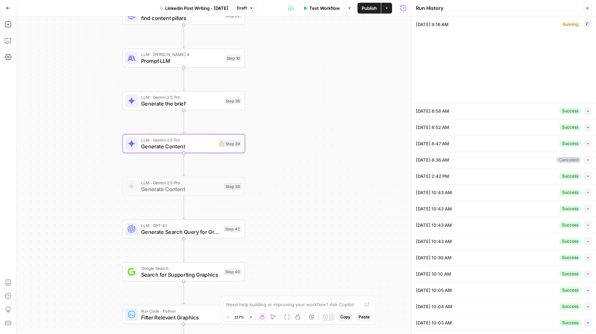
type input "Digital Wealth Insider"
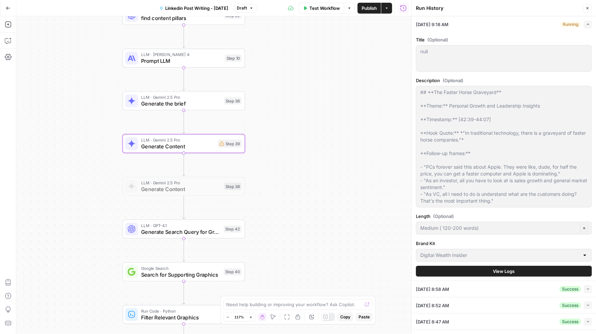
click at [510, 272] on span "View Logs" at bounding box center [504, 271] width 22 height 7
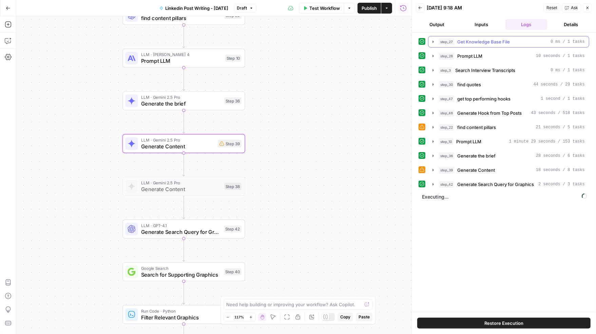
click at [472, 42] on span "Get Knowledge Base File" at bounding box center [483, 41] width 53 height 7
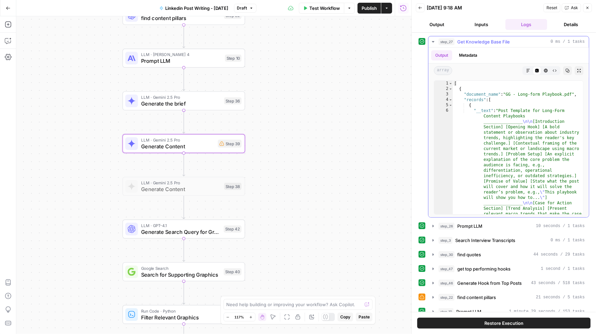
click at [472, 42] on span "Get Knowledge Base File" at bounding box center [483, 41] width 53 height 7
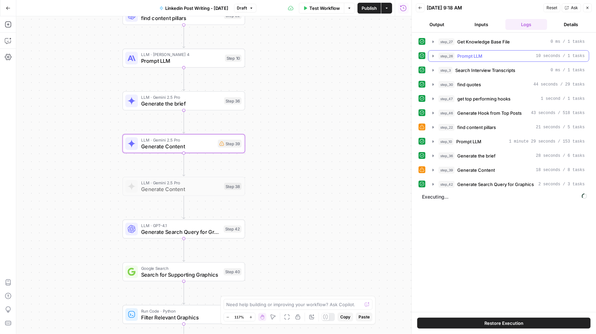
click at [471, 57] on span "Prompt LLM" at bounding box center [469, 56] width 25 height 7
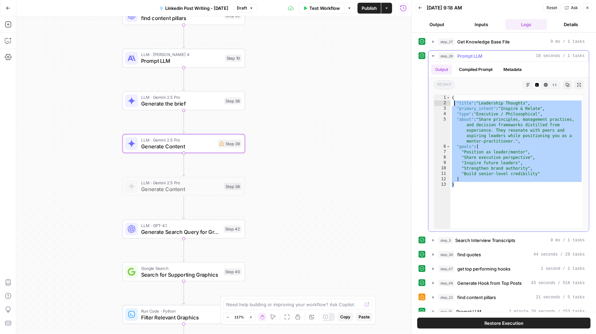
drag, startPoint x: 472, startPoint y: 182, endPoint x: 452, endPoint y: 100, distance: 83.7
click at [452, 100] on div "{ "title" : "Leadership Thoughts" , "primary_intent" : "Inspire & Relate" , "ty…" at bounding box center [516, 167] width 133 height 144
click at [500, 123] on div "{ "title" : "Leadership Thoughts" , "primary_intent" : "Inspire & Relate" , "ty…" at bounding box center [516, 167] width 133 height 144
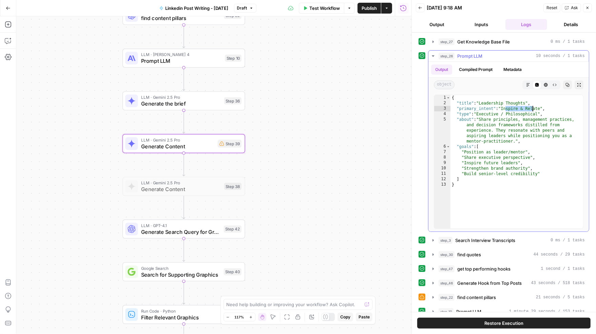
drag, startPoint x: 504, startPoint y: 108, endPoint x: 537, endPoint y: 108, distance: 32.6
click at [537, 108] on div "{ "title" : "Leadership Thoughts" , "primary_intent" : "Inspire & Relate" , "ty…" at bounding box center [516, 167] width 133 height 144
type textarea "**********"
click at [545, 108] on div "{ "title" : "Leadership Thoughts" , "primary_intent" : "Inspire & Relate" , "ty…" at bounding box center [516, 167] width 133 height 144
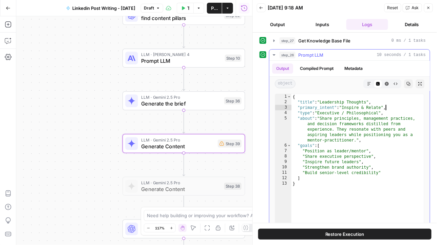
scroll to position [3, 0]
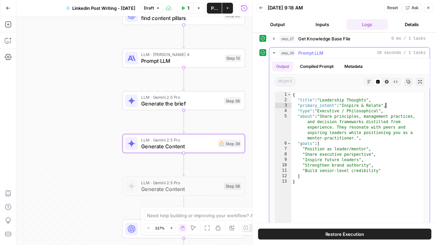
click at [274, 53] on icon "button" at bounding box center [274, 52] width 2 height 1
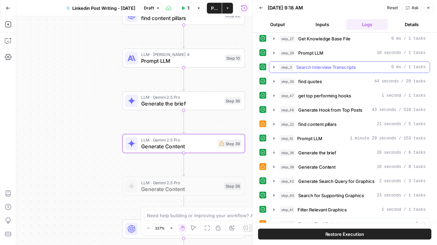
click at [276, 65] on icon "button" at bounding box center [273, 66] width 5 height 5
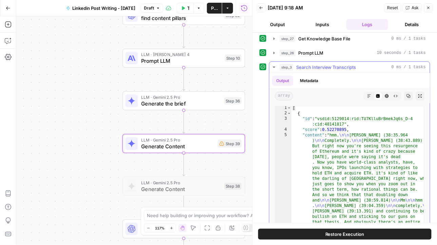
scroll to position [0, 0]
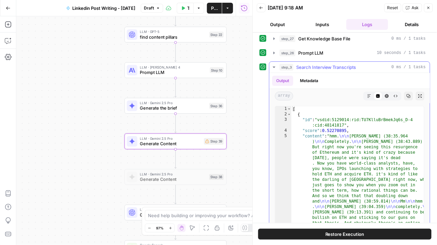
click at [371, 84] on div "Output Metadata" at bounding box center [349, 81] width 160 height 16
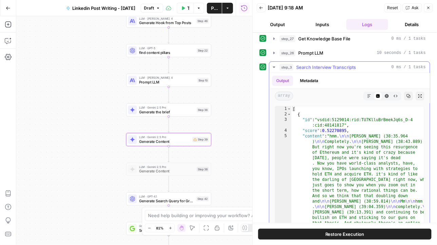
click at [275, 67] on icon "button" at bounding box center [274, 66] width 2 height 1
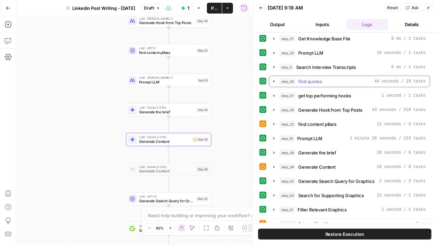
click at [275, 82] on icon "button" at bounding box center [273, 81] width 5 height 5
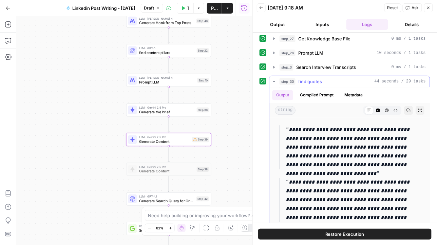
scroll to position [1130, 0]
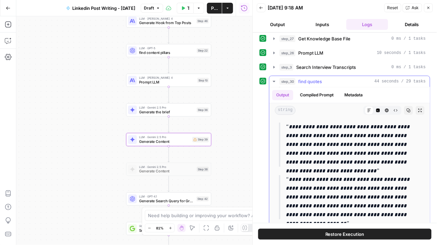
click at [275, 82] on icon "button" at bounding box center [273, 81] width 5 height 5
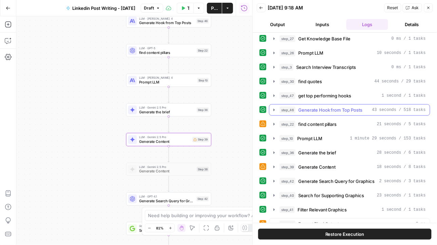
click at [274, 112] on icon "button" at bounding box center [273, 109] width 5 height 5
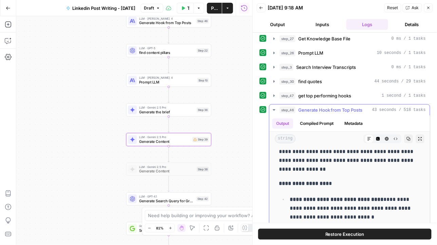
scroll to position [0, 0]
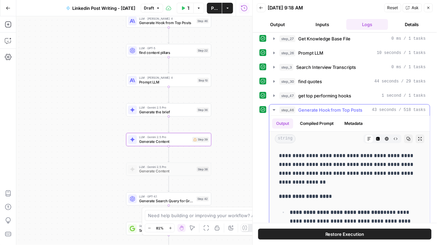
drag, startPoint x: 279, startPoint y: 155, endPoint x: 329, endPoint y: 162, distance: 50.9
click at [329, 162] on p "**********" at bounding box center [349, 168] width 141 height 35
click at [358, 164] on p "**********" at bounding box center [349, 168] width 141 height 35
drag, startPoint x: 359, startPoint y: 163, endPoint x: 359, endPoint y: 191, distance: 28.5
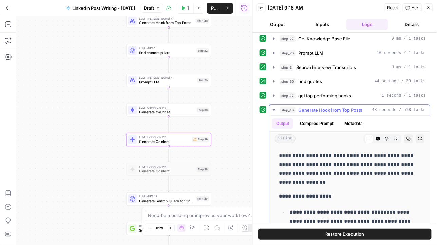
click at [354, 182] on p "**********" at bounding box center [349, 168] width 141 height 35
drag, startPoint x: 324, startPoint y: 166, endPoint x: 277, endPoint y: 155, distance: 48.7
click at [274, 111] on icon "button" at bounding box center [273, 109] width 5 height 5
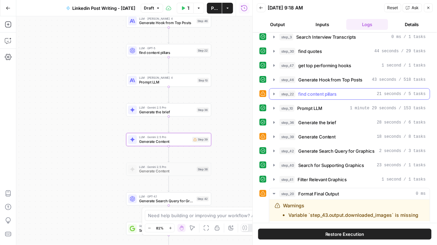
scroll to position [35, 0]
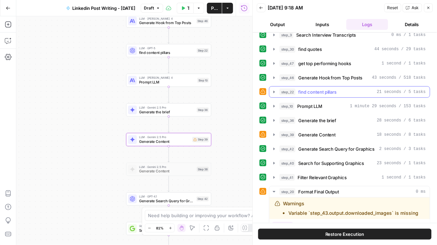
click at [272, 93] on icon "button" at bounding box center [273, 91] width 5 height 5
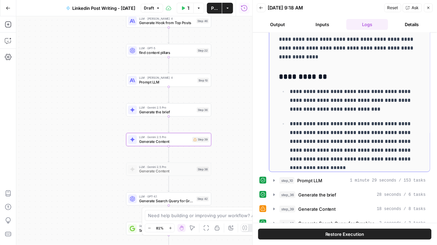
scroll to position [162, 0]
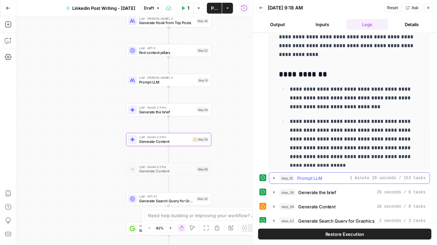
click at [326, 177] on div "step_10 Prompt LLM 1 minute 29 seconds / 153 tasks" at bounding box center [352, 178] width 146 height 7
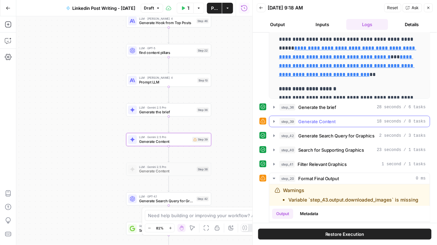
scroll to position [426, 0]
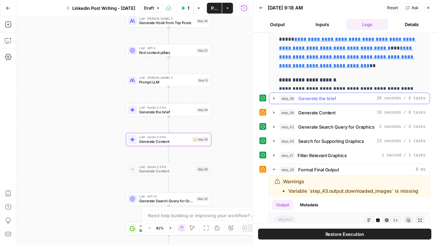
click at [324, 100] on span "Generate the brief" at bounding box center [317, 98] width 38 height 7
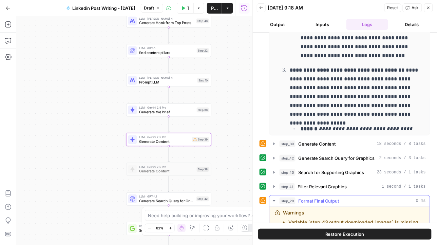
scroll to position [573, 0]
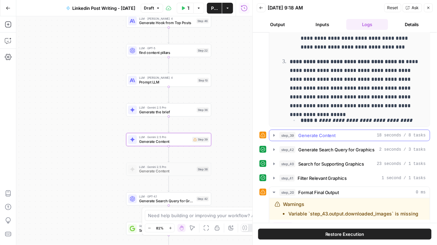
click at [313, 137] on span "Generate Content" at bounding box center [317, 135] width 38 height 7
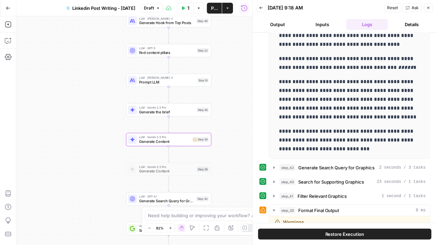
scroll to position [748, 0]
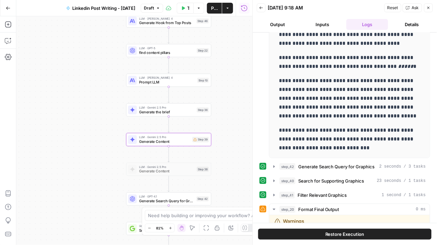
click at [431, 7] on button "Close" at bounding box center [428, 7] width 9 height 9
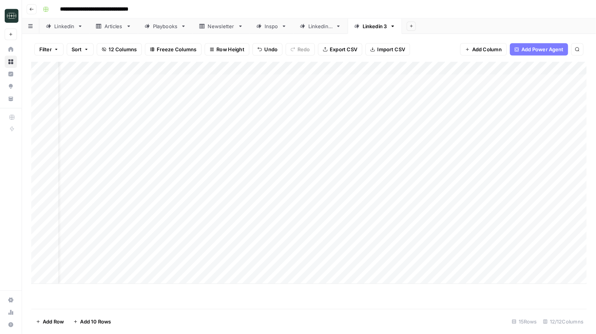
scroll to position [0, 21]
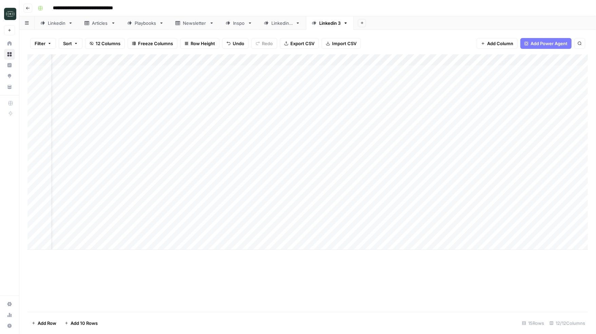
click at [168, 244] on div "Add Column" at bounding box center [307, 151] width 560 height 195
type textarea "**********"
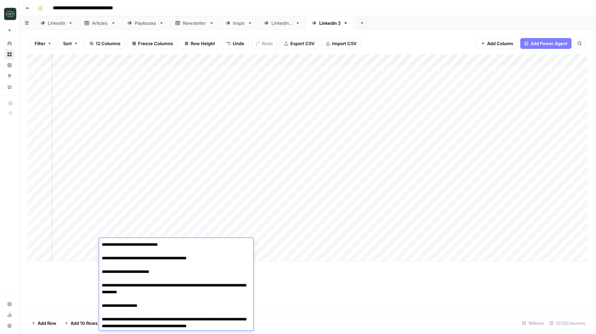
scroll to position [25, 0]
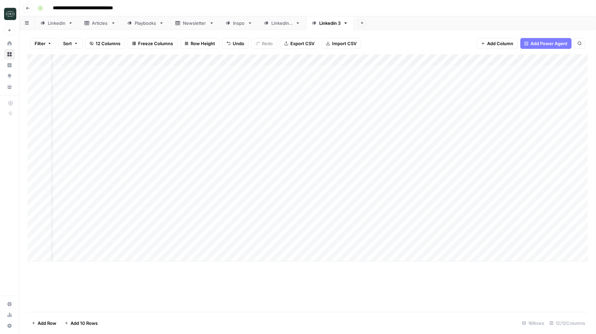
click at [267, 245] on div "Add Column" at bounding box center [307, 182] width 560 height 257
click at [234, 245] on div "Add Column" at bounding box center [307, 157] width 560 height 207
click at [150, 245] on div "Add Column" at bounding box center [307, 157] width 560 height 207
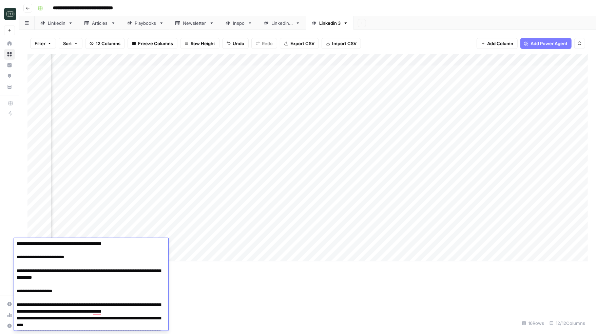
scroll to position [0, 0]
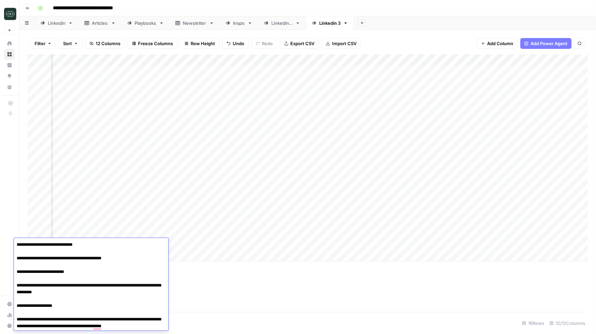
click at [155, 245] on textarea "**********" at bounding box center [91, 299] width 154 height 118
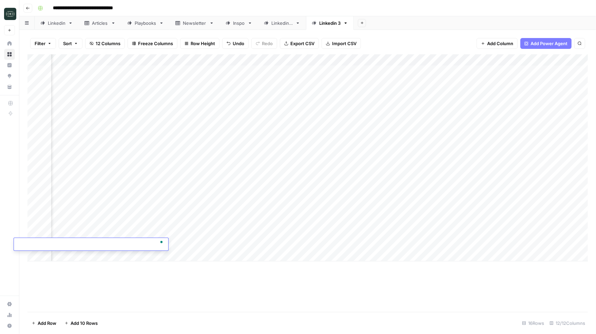
click at [200, 245] on div "Add Column" at bounding box center [307, 182] width 560 height 257
click at [27, 11] on button "Go back" at bounding box center [27, 8] width 9 height 9
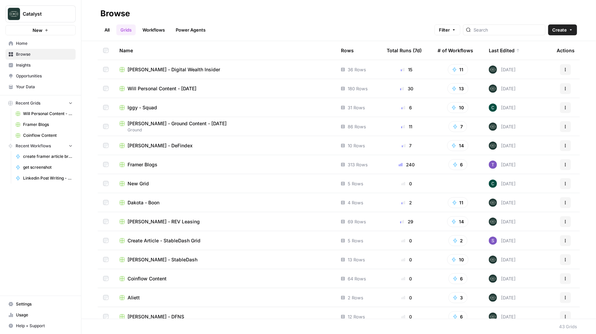
click at [155, 245] on span "Coinflow Content" at bounding box center [147, 278] width 39 height 7
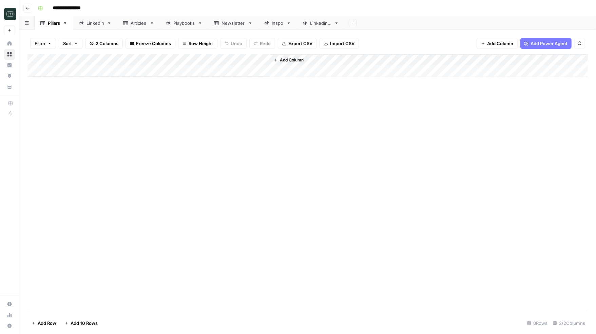
click at [339, 24] on icon at bounding box center [336, 23] width 5 height 5
click at [337, 23] on icon "button" at bounding box center [336, 22] width 2 height 1
click at [348, 44] on span "Duplicate Sheet" at bounding box center [364, 45] width 33 height 7
click at [372, 22] on div "Linkedin 2" at bounding box center [368, 23] width 21 height 7
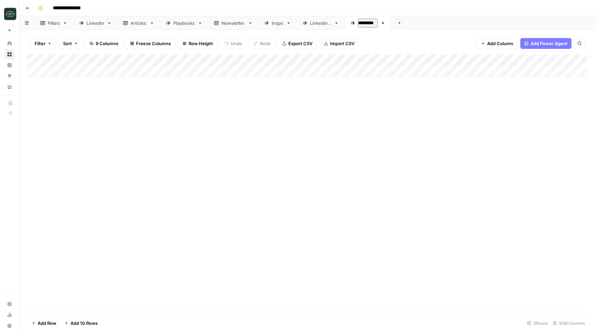
type input "**********"
click at [429, 15] on header "**********" at bounding box center [307, 8] width 577 height 16
click at [151, 73] on div "Add Column" at bounding box center [307, 65] width 560 height 22
click at [169, 167] on div "Add Column" at bounding box center [307, 182] width 560 height 257
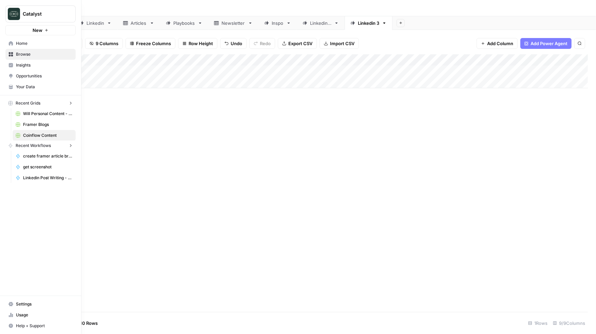
click at [10, 43] on icon at bounding box center [10, 43] width 5 height 5
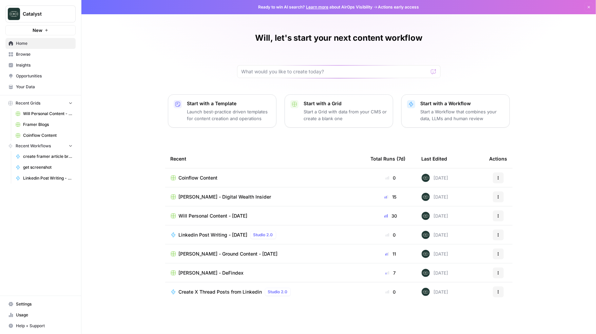
click at [223, 213] on span "Will Personal Content - [DATE]" at bounding box center [213, 215] width 69 height 7
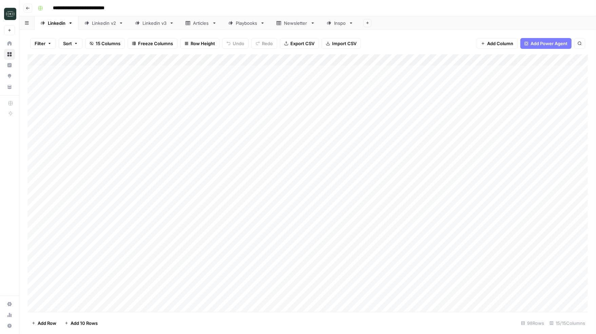
click at [158, 24] on div "Linkedin v3" at bounding box center [154, 23] width 24 height 7
click at [198, 245] on div "Add Column" at bounding box center [307, 183] width 560 height 258
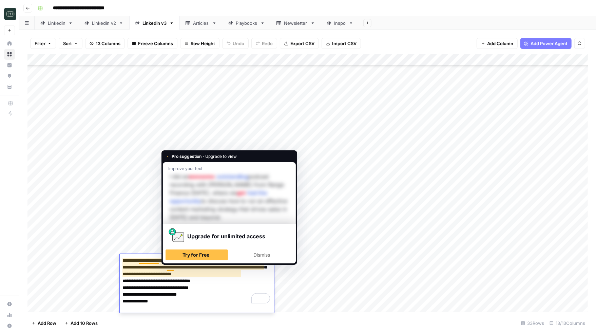
click at [202, 245] on textarea "**********" at bounding box center [197, 281] width 154 height 50
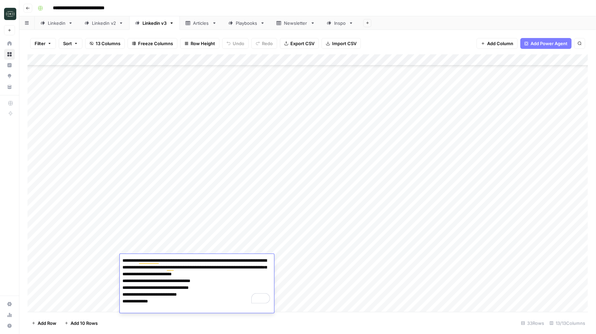
click at [320, 245] on div "Add Column" at bounding box center [307, 183] width 560 height 258
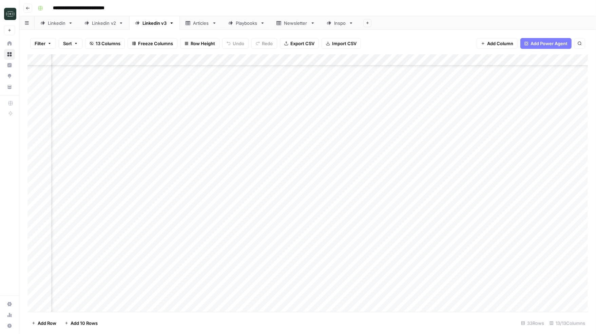
scroll to position [145, 209]
click at [296, 245] on div "Add Column" at bounding box center [307, 183] width 560 height 258
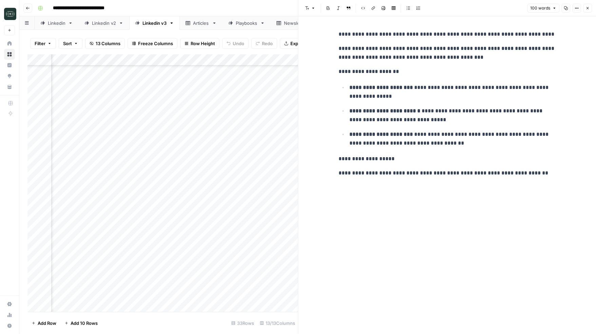
click at [437, 9] on button "Close" at bounding box center [587, 8] width 9 height 9
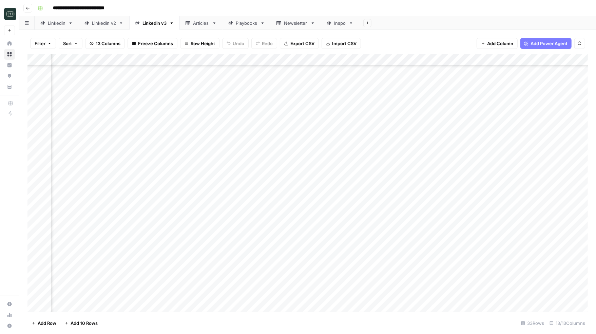
scroll to position [145, 104]
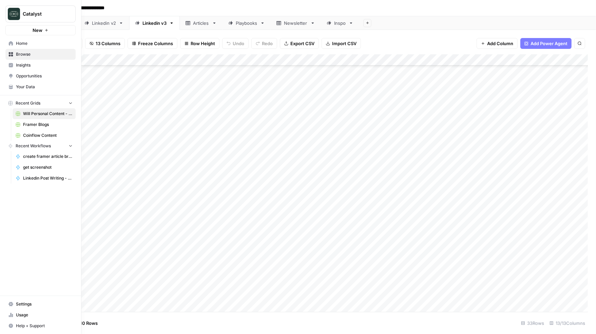
click at [27, 87] on span "Your Data" at bounding box center [44, 87] width 57 height 6
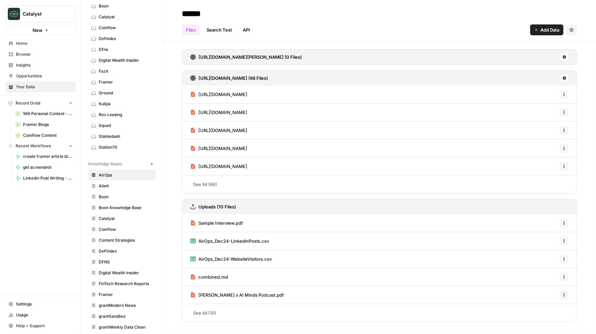
scroll to position [64, 0]
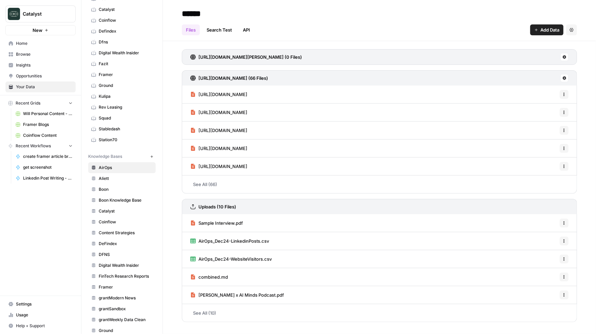
click at [116, 221] on span "Coinflow" at bounding box center [126, 222] width 54 height 6
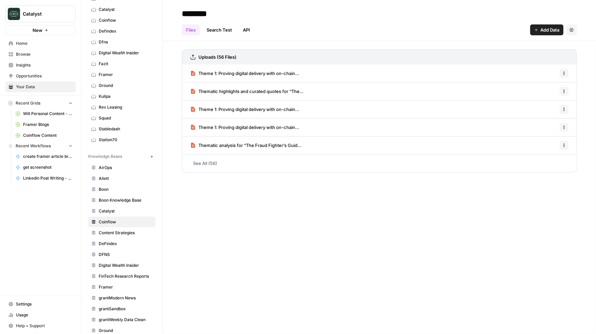
click at [220, 164] on link "See All (56)" at bounding box center [379, 163] width 395 height 18
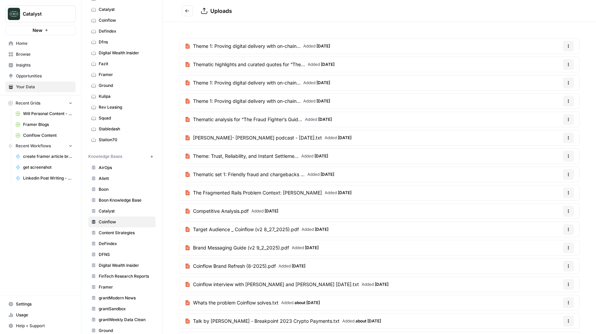
click at [189, 11] on icon "Go back" at bounding box center [187, 10] width 5 height 5
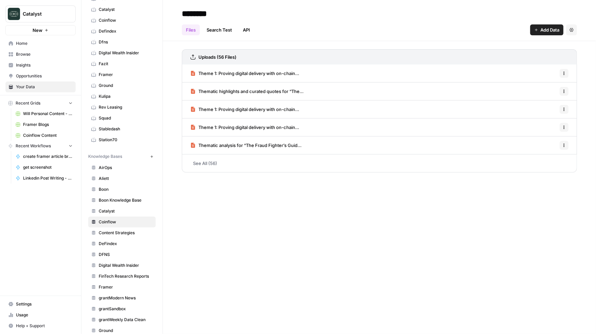
click at [119, 17] on span "Coinflow" at bounding box center [126, 20] width 54 height 6
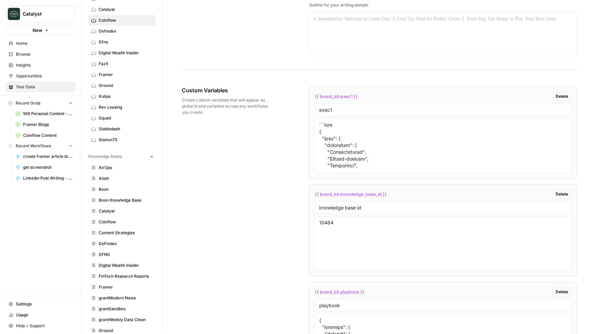
scroll to position [1035, 0]
click at [359, 159] on textarea "To enrich screen reader interactions, please activate Accessibility in Grammarl…" at bounding box center [443, 145] width 248 height 48
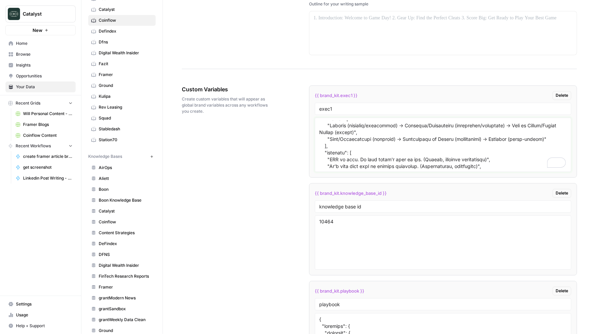
scroll to position [0, 0]
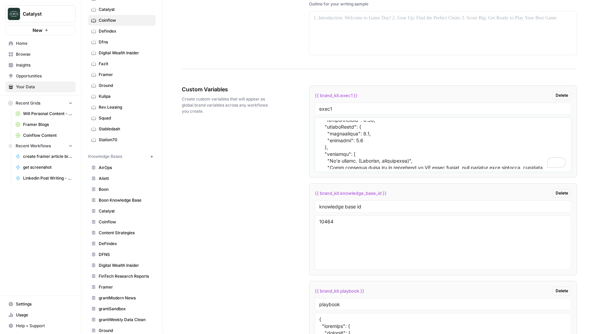
click at [369, 139] on textarea "To enrich screen reader interactions, please activate Accessibility in Grammarl…" at bounding box center [443, 145] width 248 height 48
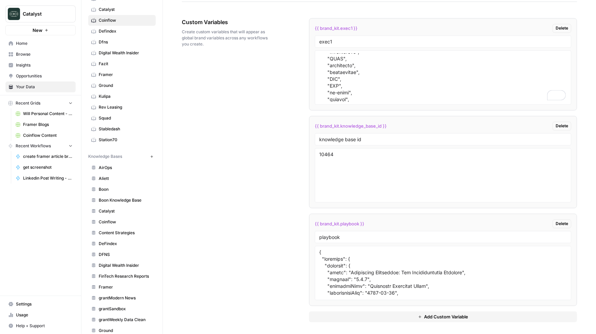
click at [50, 137] on span "Coinflow Content" at bounding box center [48, 135] width 50 height 6
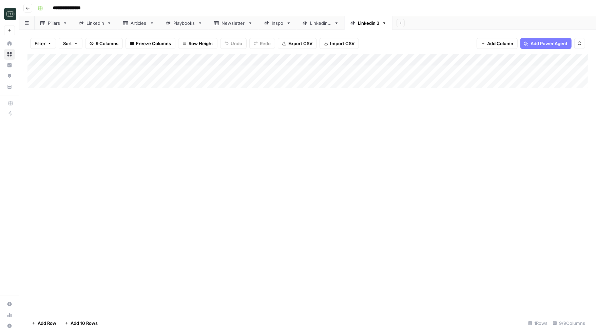
click at [183, 0] on header "**********" at bounding box center [307, 8] width 577 height 16
click at [437, 61] on div "Add Column" at bounding box center [307, 71] width 560 height 34
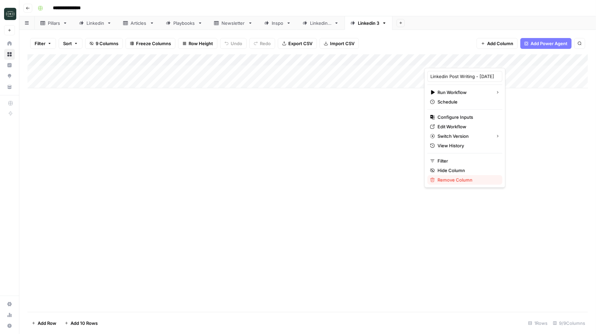
click at [437, 181] on span "Remove Column" at bounding box center [467, 179] width 59 height 7
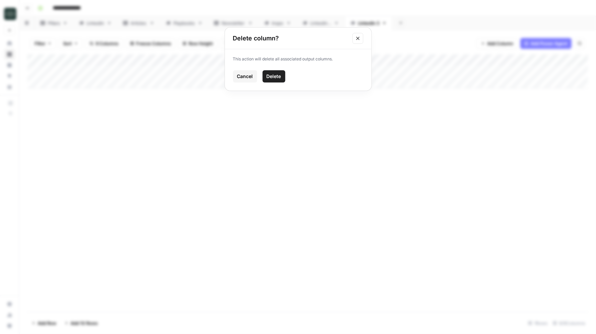
click at [270, 74] on span "Delete" at bounding box center [274, 76] width 15 height 7
click at [437, 55] on div "Add Column" at bounding box center [567, 71] width 41 height 34
click at [437, 59] on span "Add Column" at bounding box center [569, 60] width 24 height 6
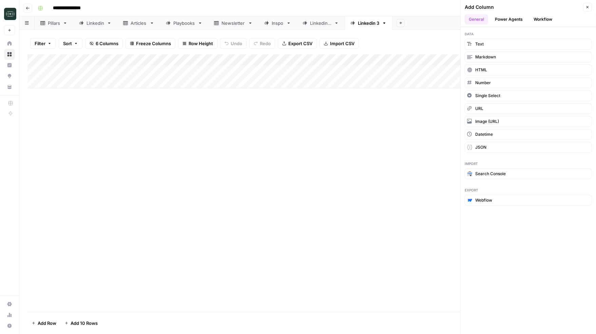
click at [437, 20] on button "Workflow" at bounding box center [542, 19] width 27 height 10
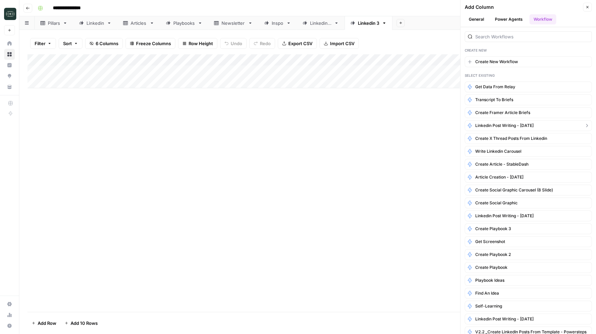
click at [437, 124] on span "Linkedin Post Writing - [DATE]" at bounding box center [504, 125] width 58 height 6
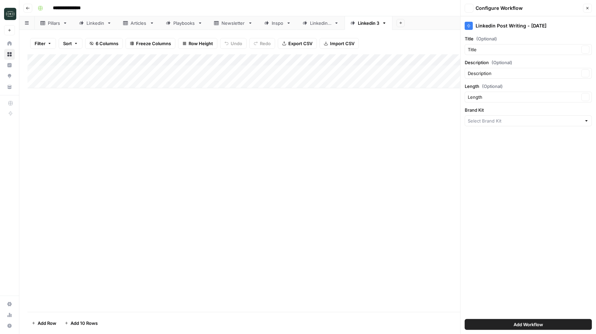
type input "Coinflow"
drag, startPoint x: 587, startPoint y: 4, endPoint x: 490, endPoint y: 276, distance: 288.4
click at [437, 245] on div "Back Configure Workflow Close Linkedin Post Writing - SEP25 Title (Optional) Ti…" at bounding box center [528, 167] width 136 height 334
click at [437, 245] on button "Add Workflow" at bounding box center [528, 324] width 127 height 11
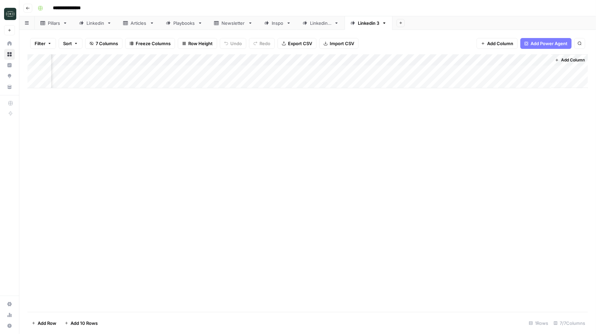
scroll to position [0, 91]
drag, startPoint x: 509, startPoint y: 57, endPoint x: 384, endPoint y: 72, distance: 125.7
click at [384, 72] on div "Add Column" at bounding box center [307, 71] width 560 height 34
drag, startPoint x: 428, startPoint y: 61, endPoint x: 418, endPoint y: 61, distance: 10.2
click at [418, 61] on div "Add Column" at bounding box center [307, 71] width 560 height 34
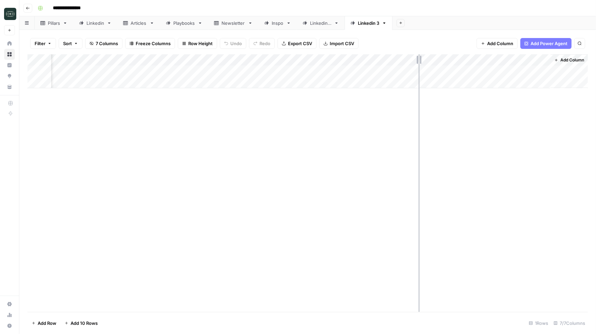
scroll to position [0, 81]
click at [180, 74] on div "Add Column" at bounding box center [307, 71] width 560 height 34
click at [161, 73] on textarea at bounding box center [115, 71] width 154 height 9
paste textarea "**********"
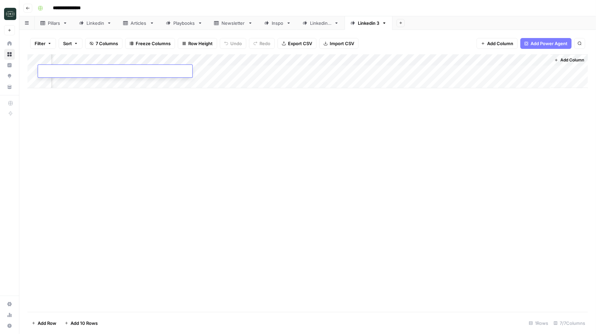
type textarea "**********"
click at [215, 69] on div "Add Column" at bounding box center [307, 71] width 560 height 34
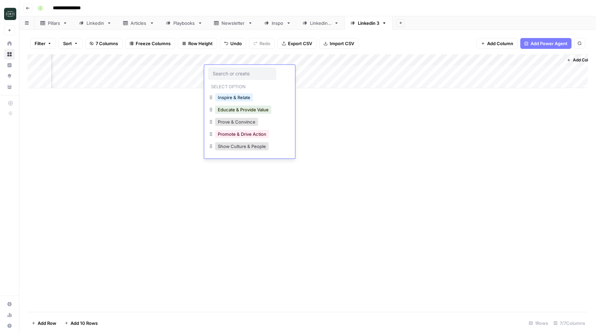
click at [354, 108] on div "Add Column" at bounding box center [307, 182] width 560 height 257
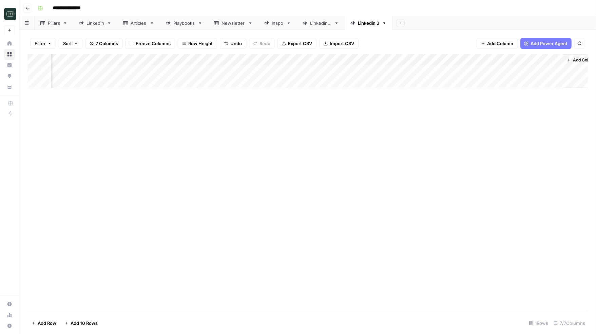
click at [333, 74] on div "Add Column" at bounding box center [307, 71] width 560 height 34
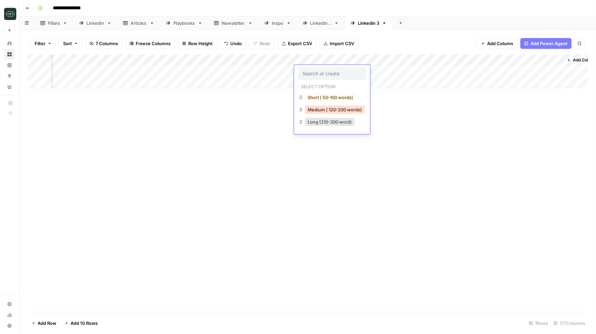
click at [327, 111] on button "Medium ( 120-200 words)" at bounding box center [335, 109] width 60 height 8
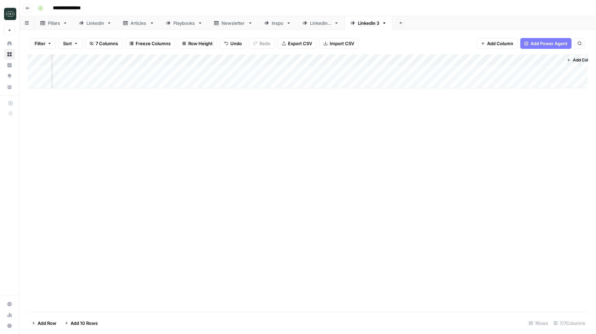
click at [386, 71] on div "Add Column" at bounding box center [307, 71] width 560 height 34
